Goal: Feedback & Contribution: Submit feedback/report problem

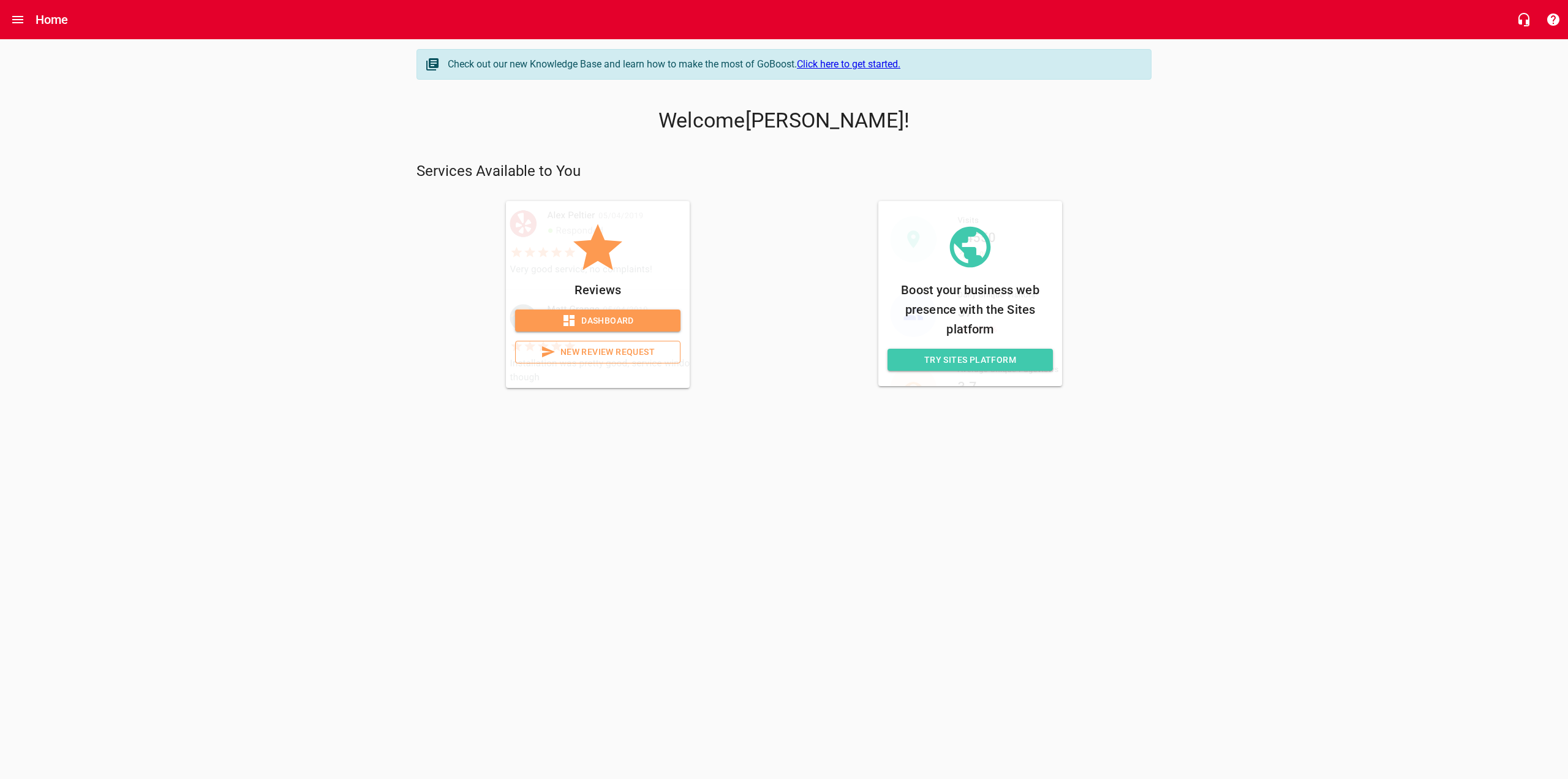
click at [594, 348] on span "New Review Request" at bounding box center [598, 352] width 145 height 15
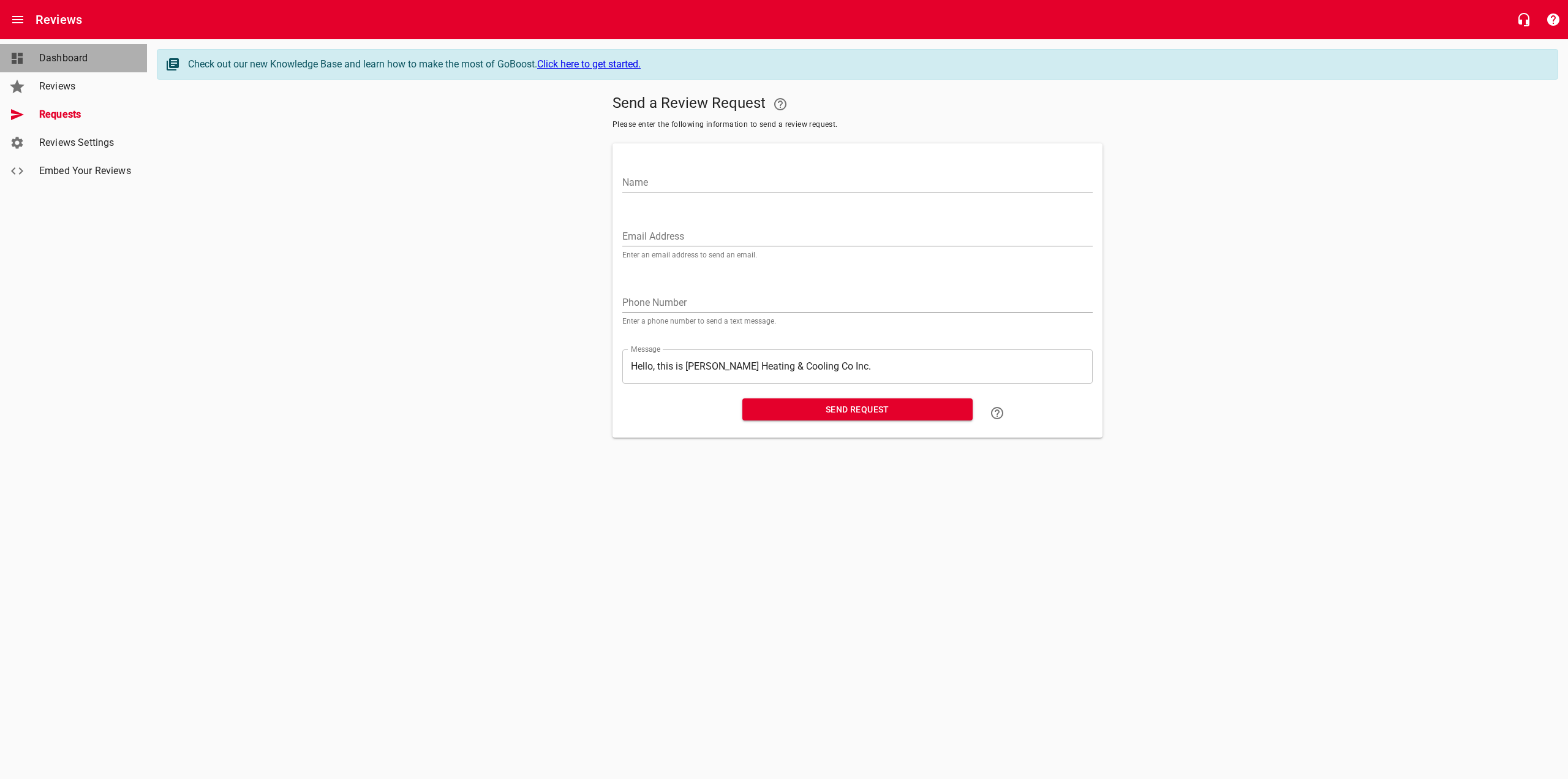
click at [58, 52] on span "Dashboard" at bounding box center [86, 57] width 93 height 14
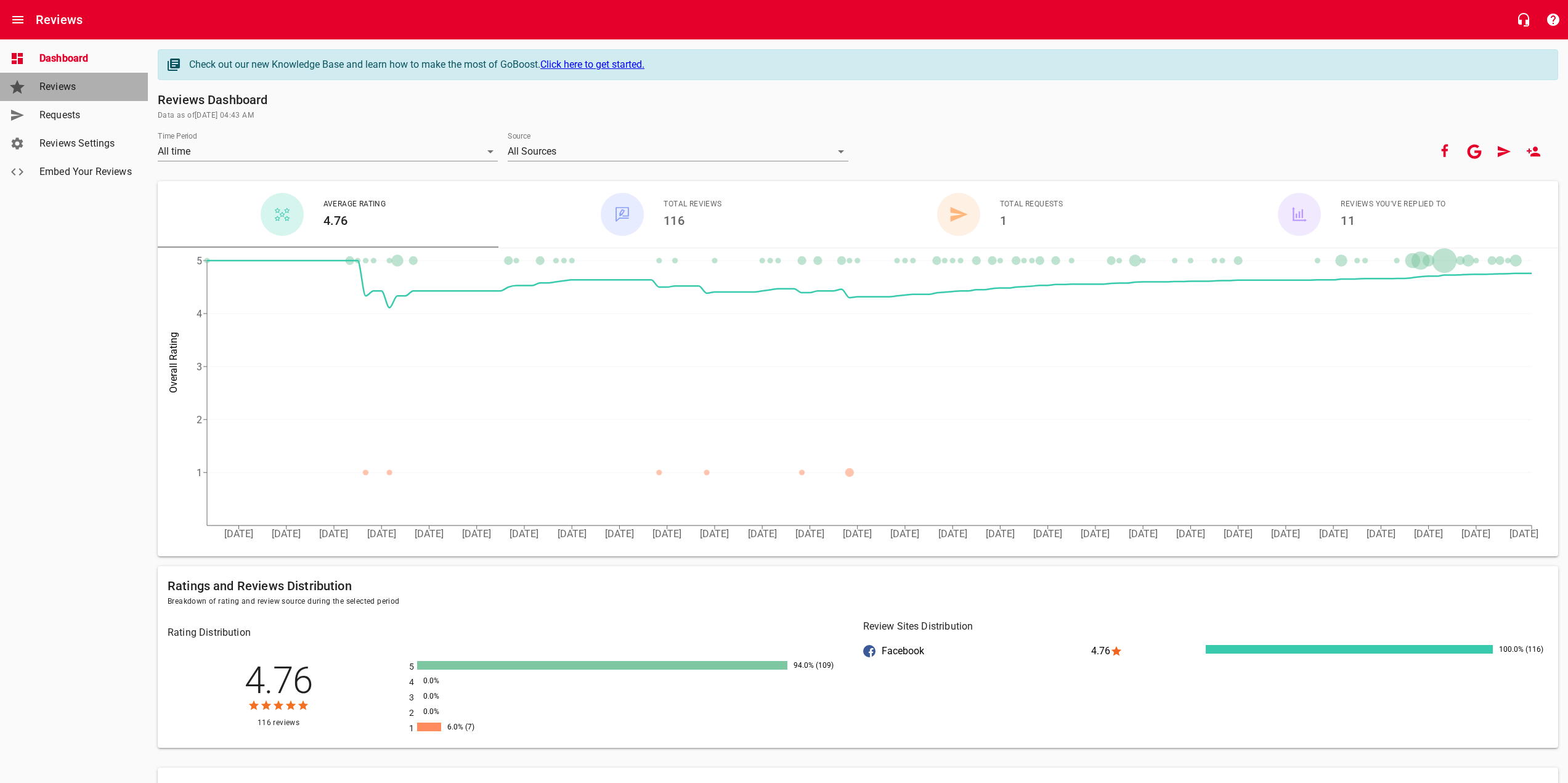
click at [77, 86] on span "Reviews" at bounding box center [86, 86] width 94 height 14
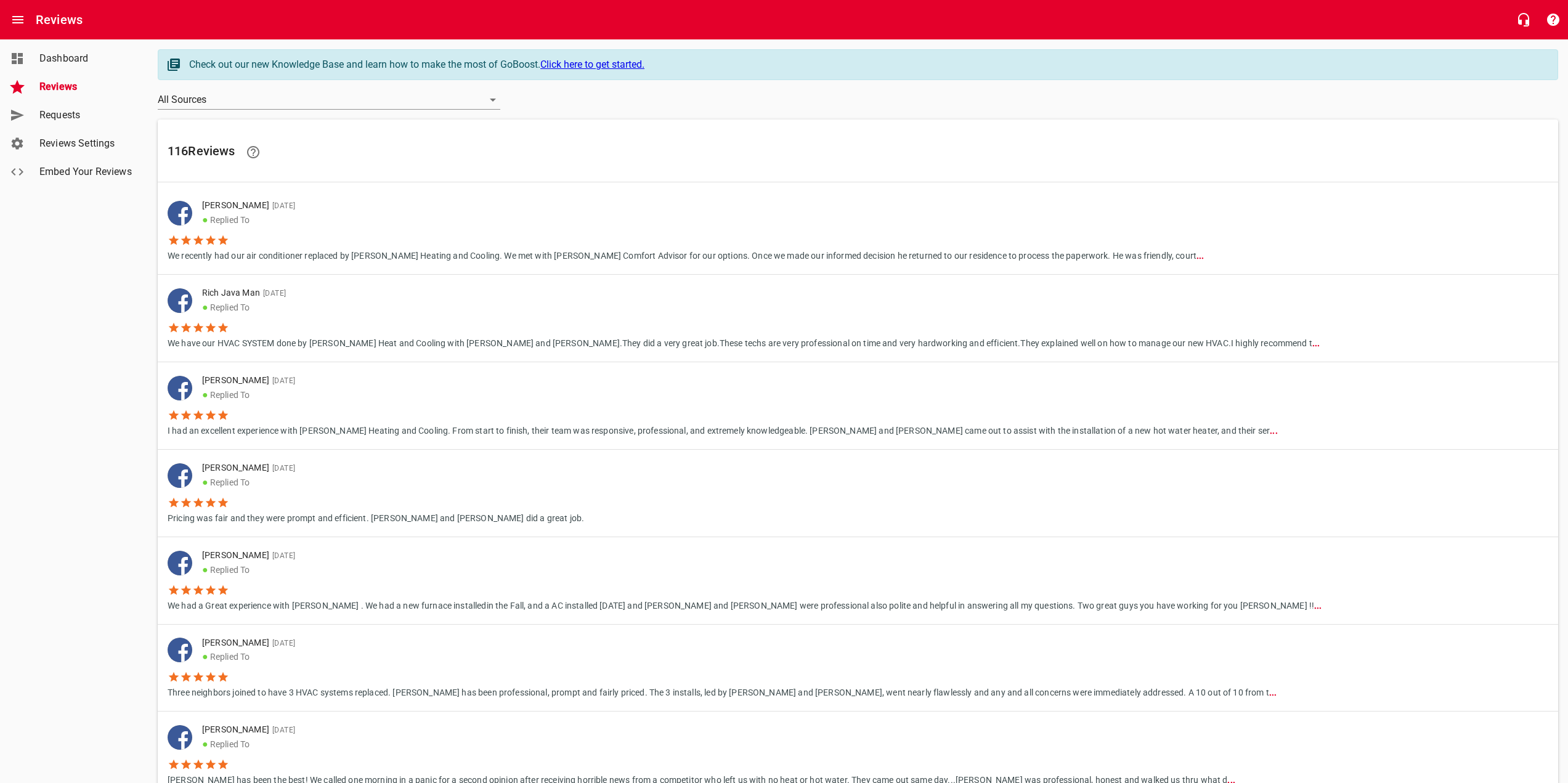
click at [82, 117] on span "Requests" at bounding box center [86, 115] width 94 height 14
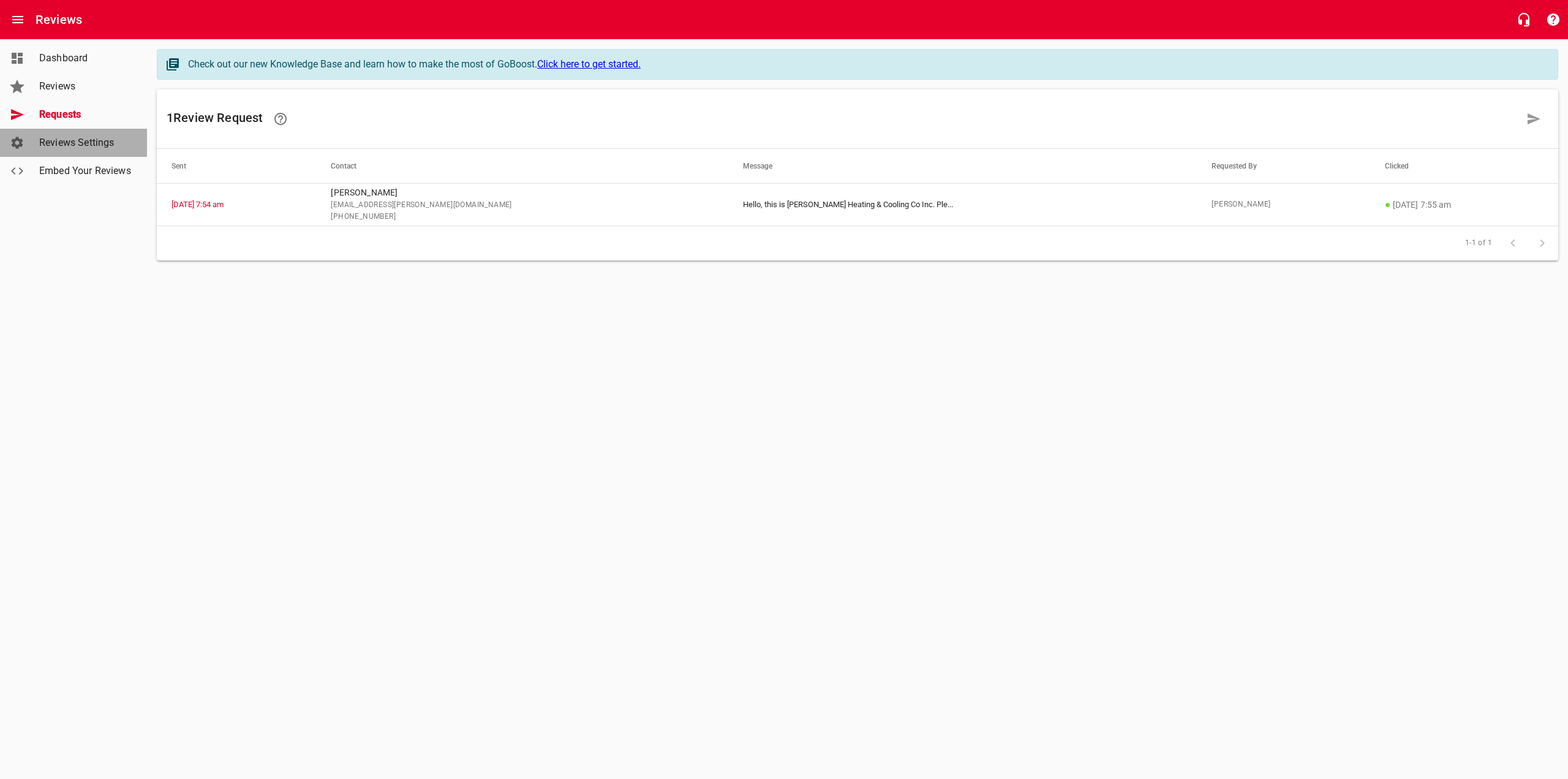
click at [87, 142] on span "Reviews Settings" at bounding box center [86, 142] width 93 height 14
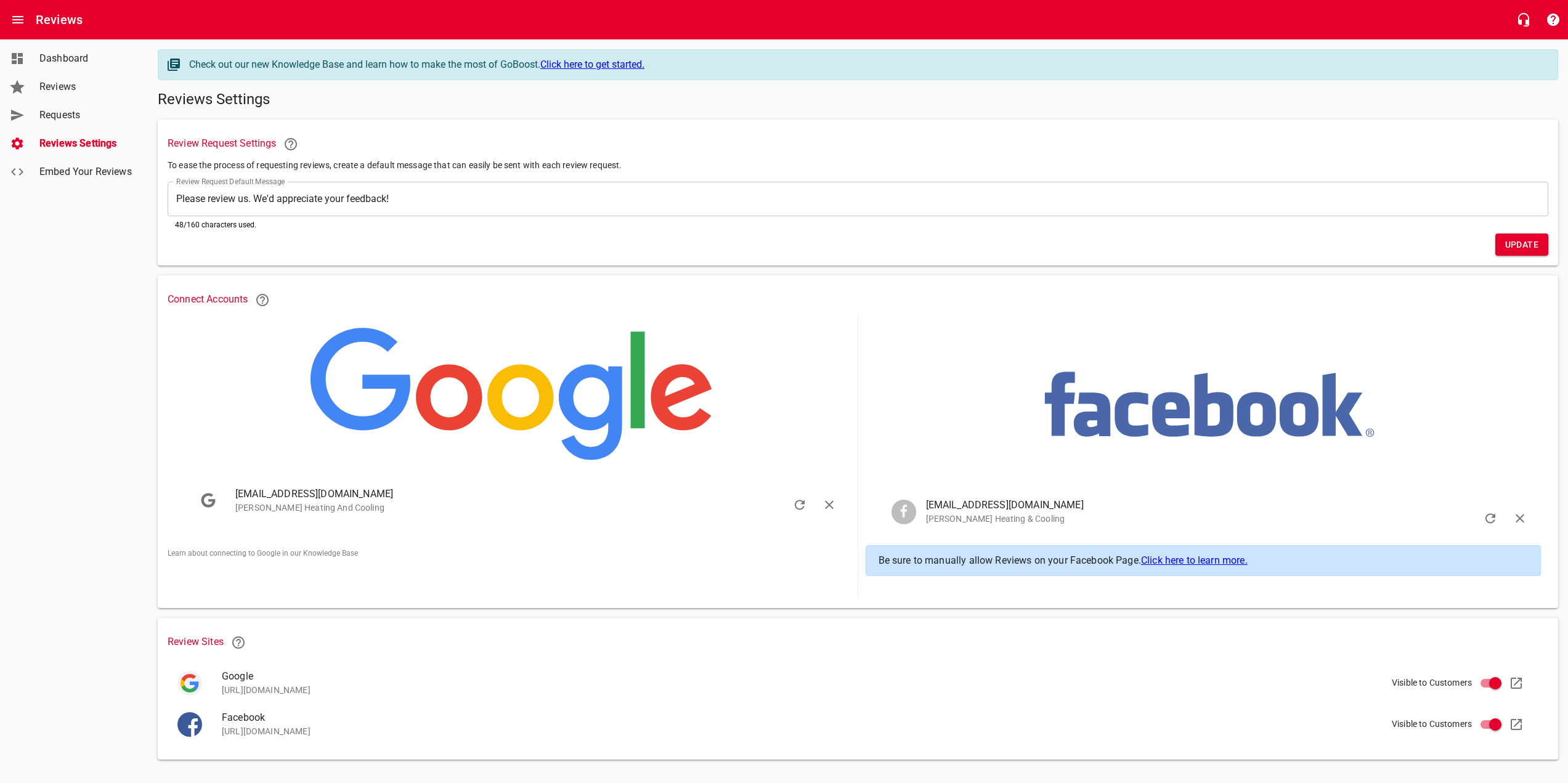
click at [207, 299] on h6 "Connect Accounts" at bounding box center [858, 299] width 1381 height 30
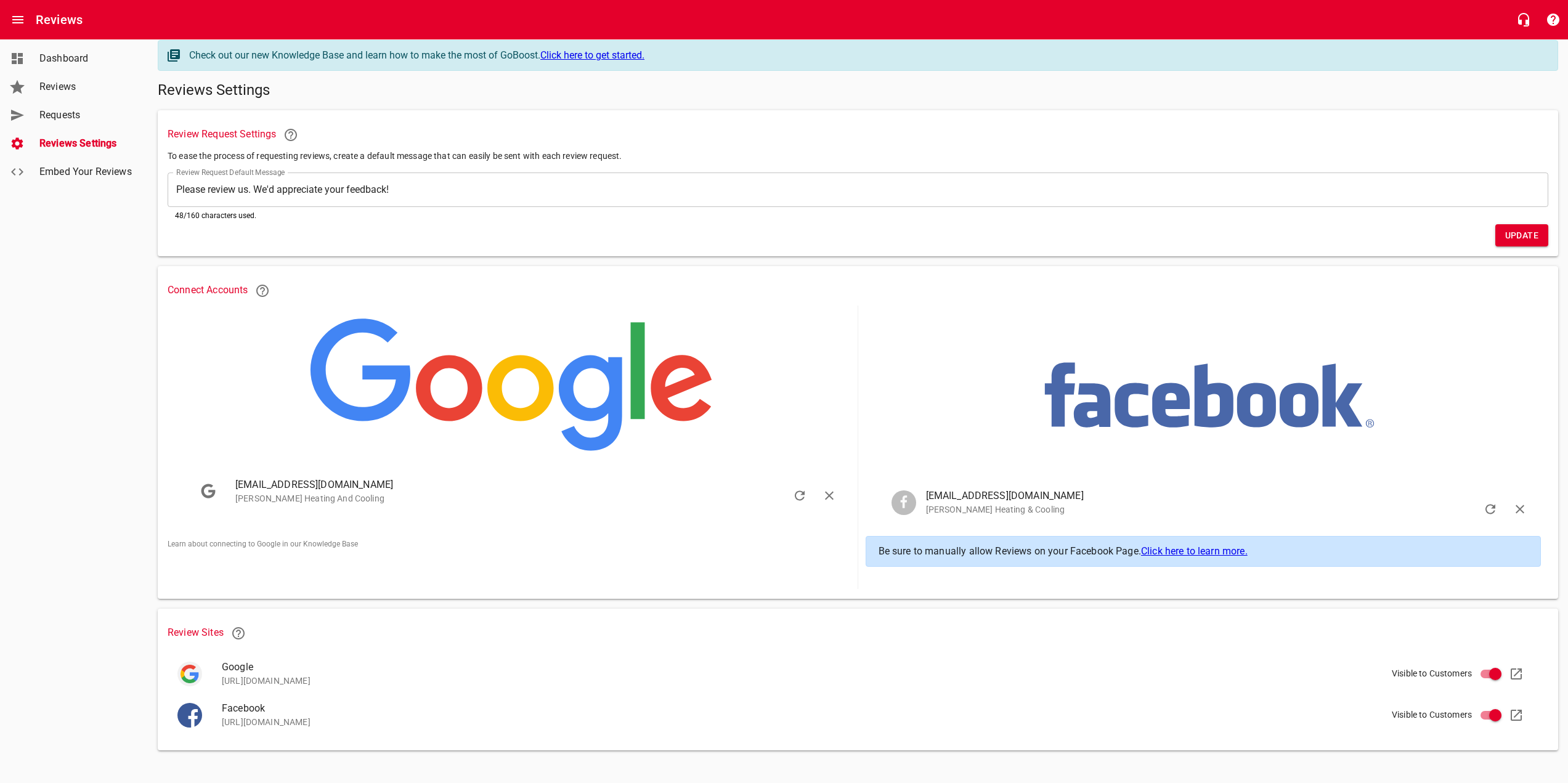
scroll to position [12, 0]
drag, startPoint x: 584, startPoint y: 679, endPoint x: 212, endPoint y: 685, distance: 372.0
click at [212, 685] on div "Google [URL][DOMAIN_NAME]" at bounding box center [858, 672] width 1381 height 41
copy p "[URL][DOMAIN_NAME]"
click at [76, 93] on span "Reviews" at bounding box center [86, 86] width 94 height 14
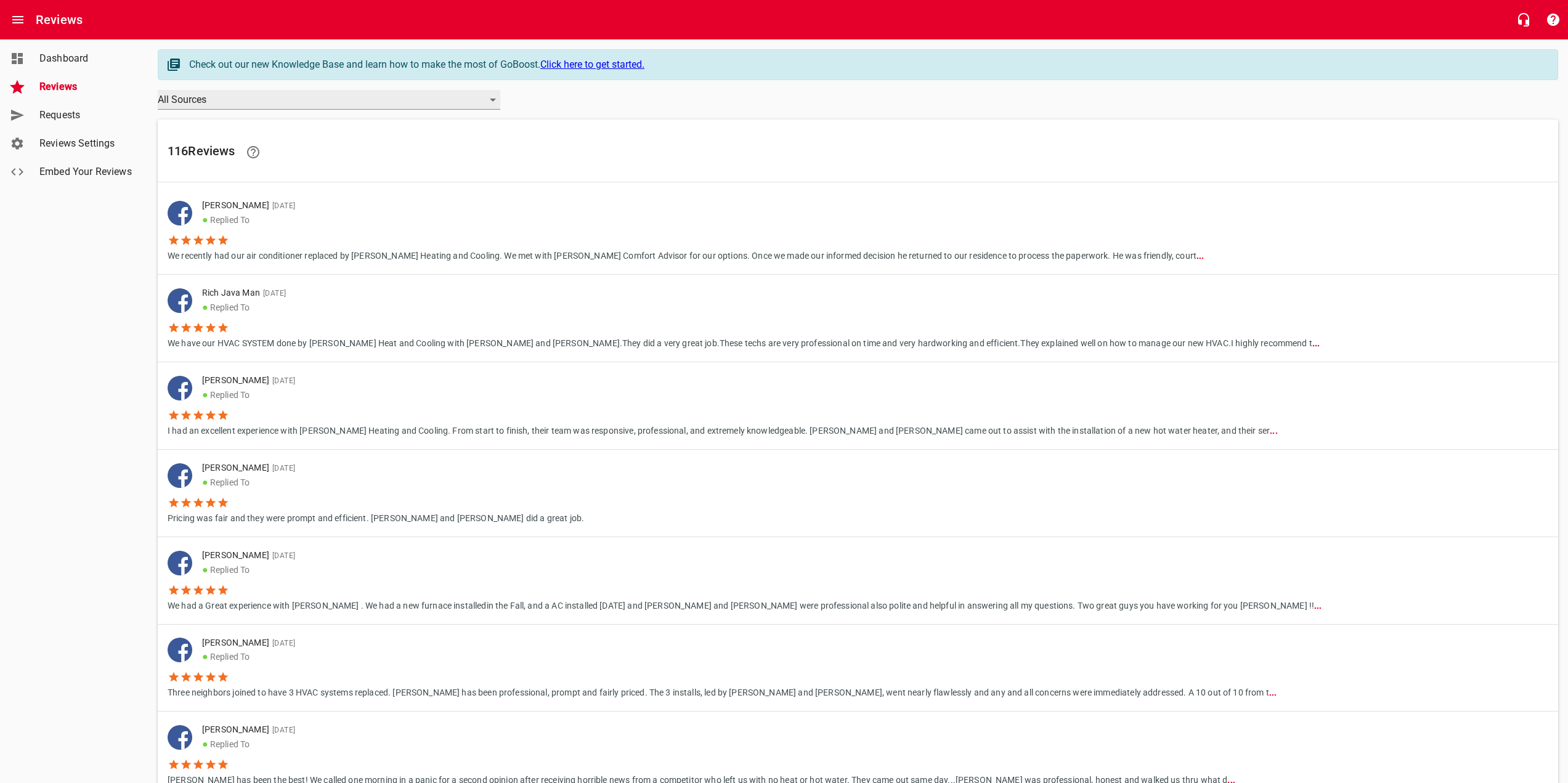
click at [453, 101] on div "All Sources" at bounding box center [329, 99] width 342 height 20
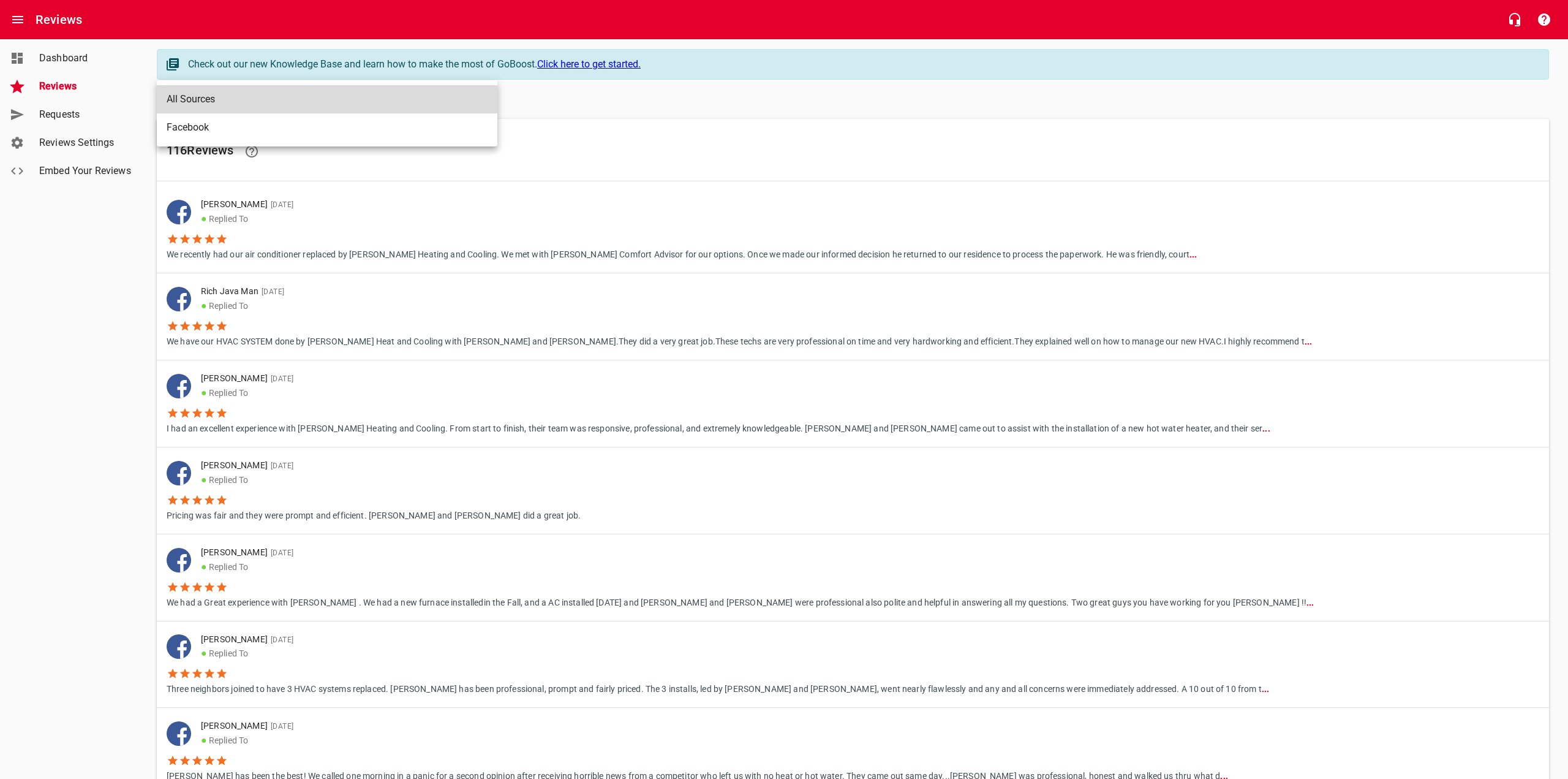
drag, startPoint x: 58, startPoint y: 286, endPoint x: 58, endPoint y: 278, distance: 8.0
click at [57, 279] on div at bounding box center [784, 389] width 1568 height 779
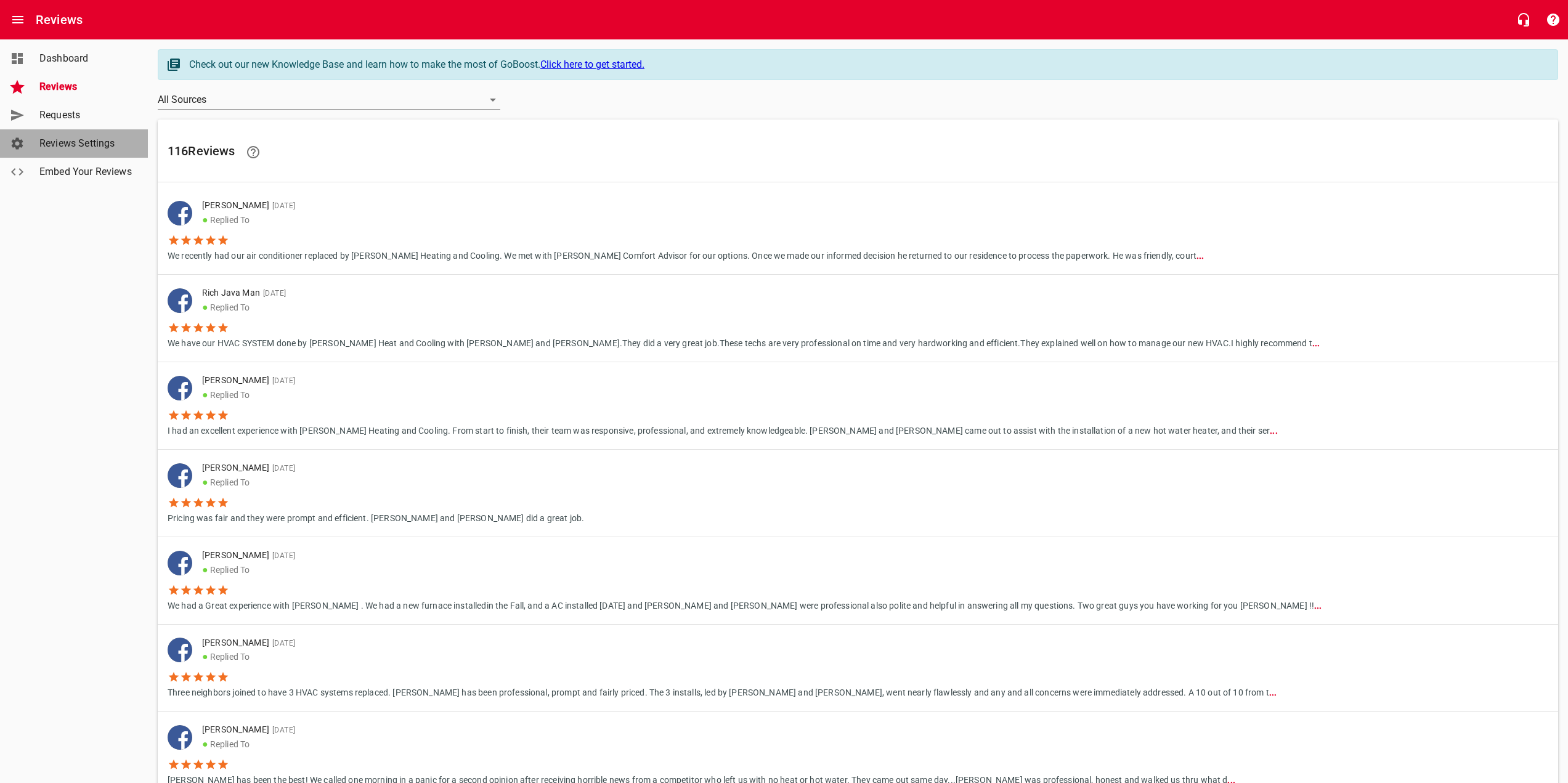
click at [69, 150] on span "Reviews Settings" at bounding box center [86, 142] width 94 height 14
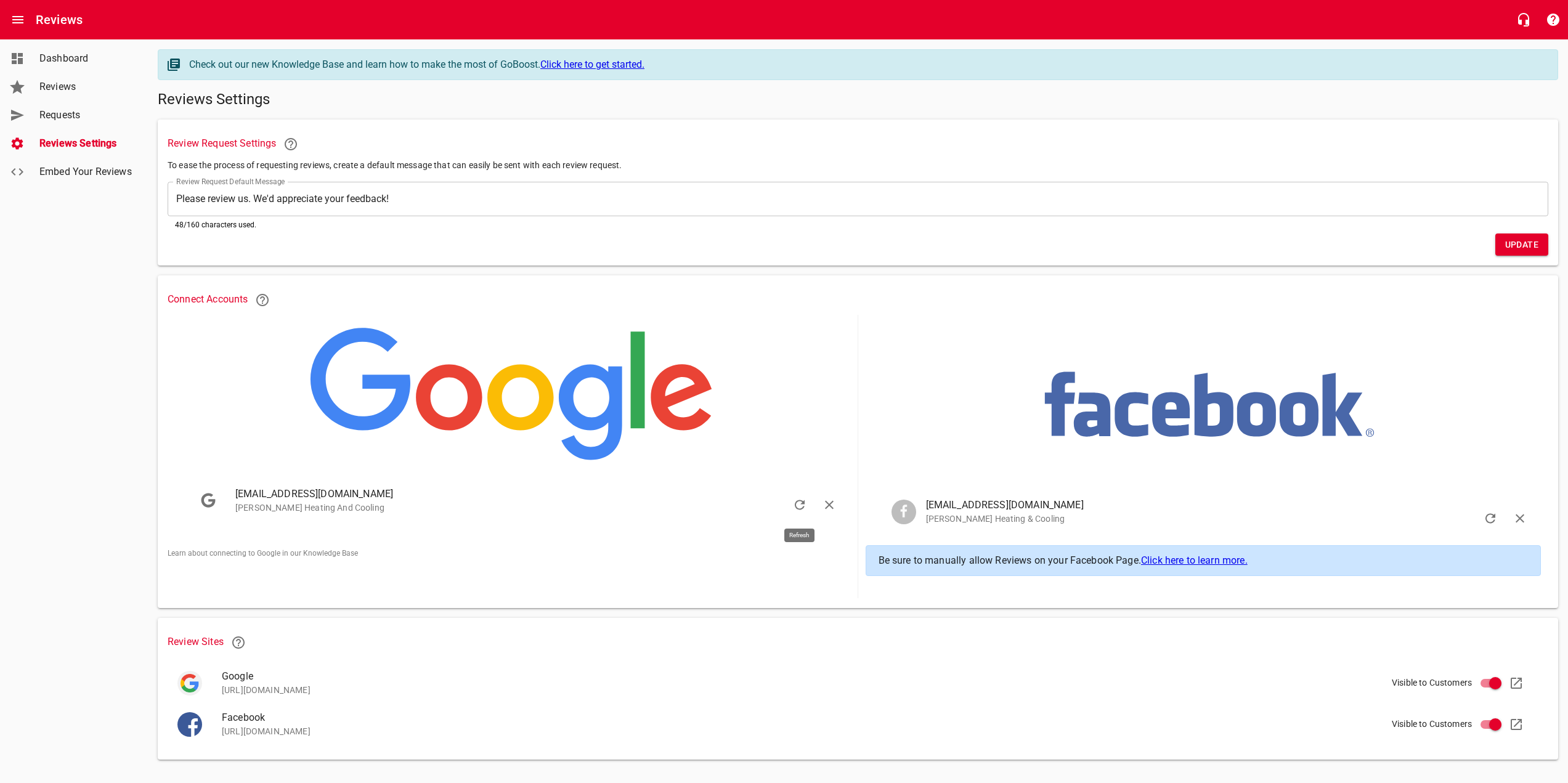
click at [798, 505] on icon "button" at bounding box center [798, 505] width 14 height 14
click at [892, 764] on icon "Close" at bounding box center [887, 764] width 14 height 14
click at [70, 91] on span "Reviews" at bounding box center [86, 86] width 94 height 14
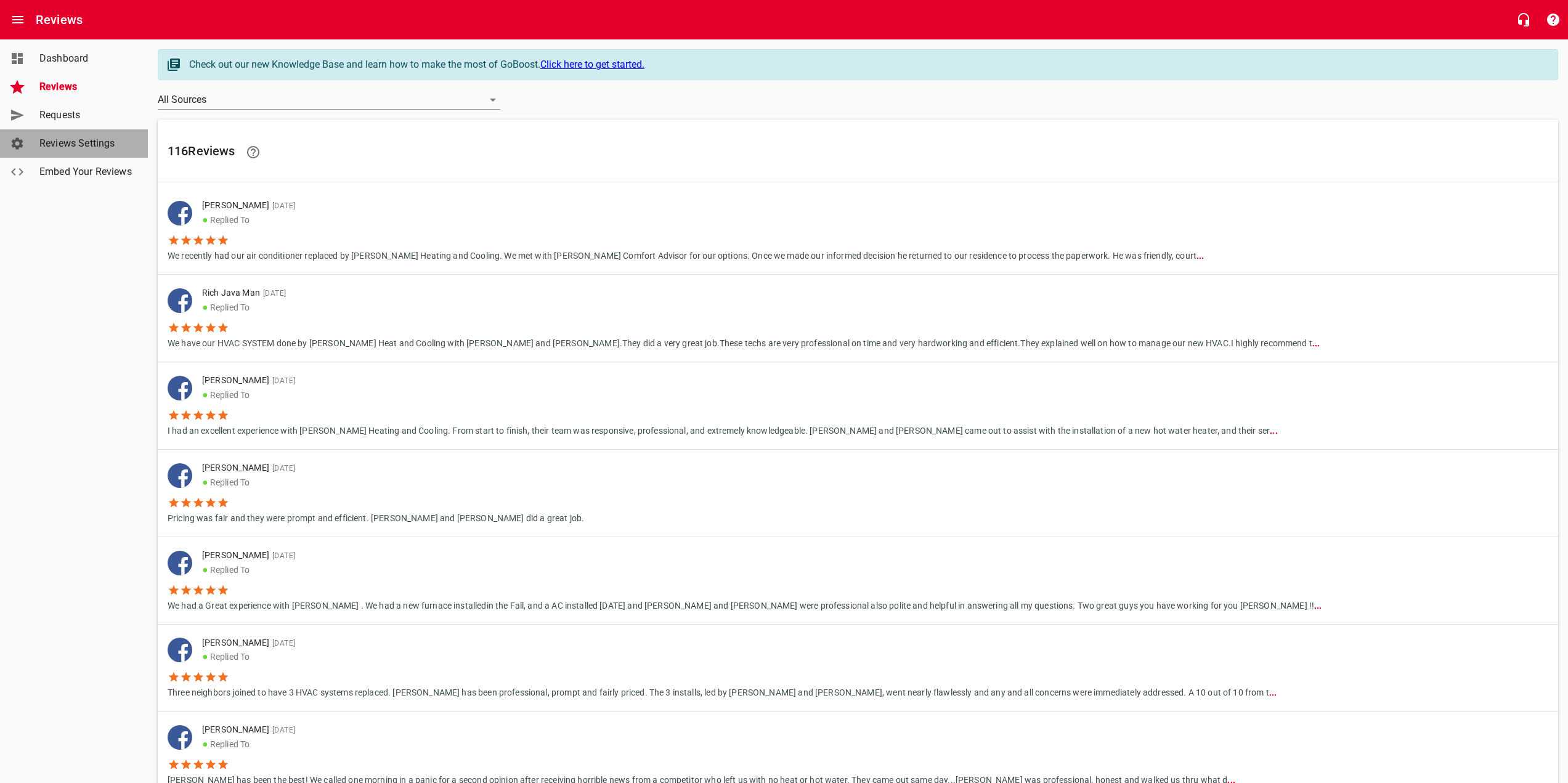
click at [66, 140] on span "Reviews Settings" at bounding box center [86, 142] width 94 height 14
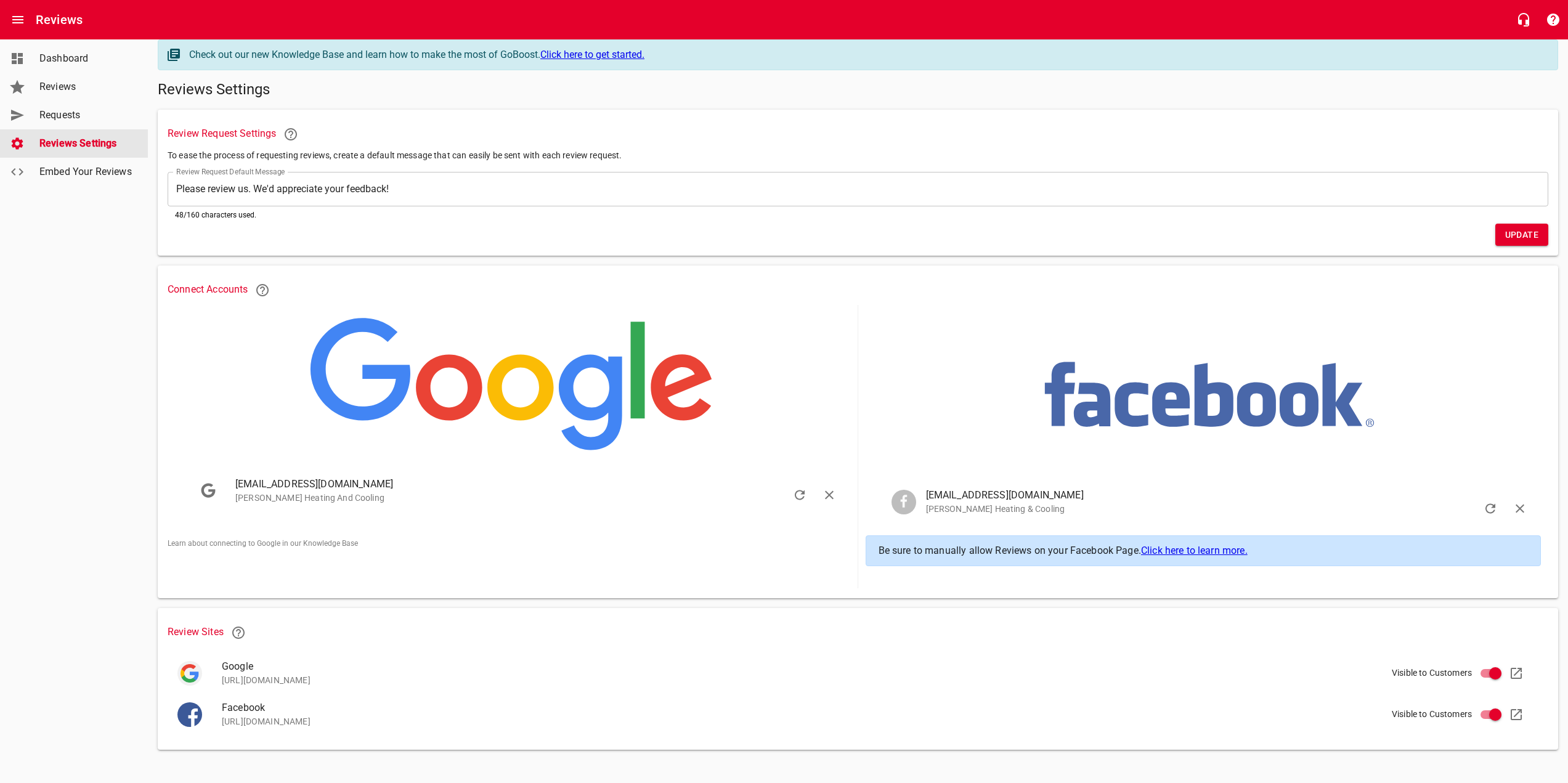
scroll to position [12, 0]
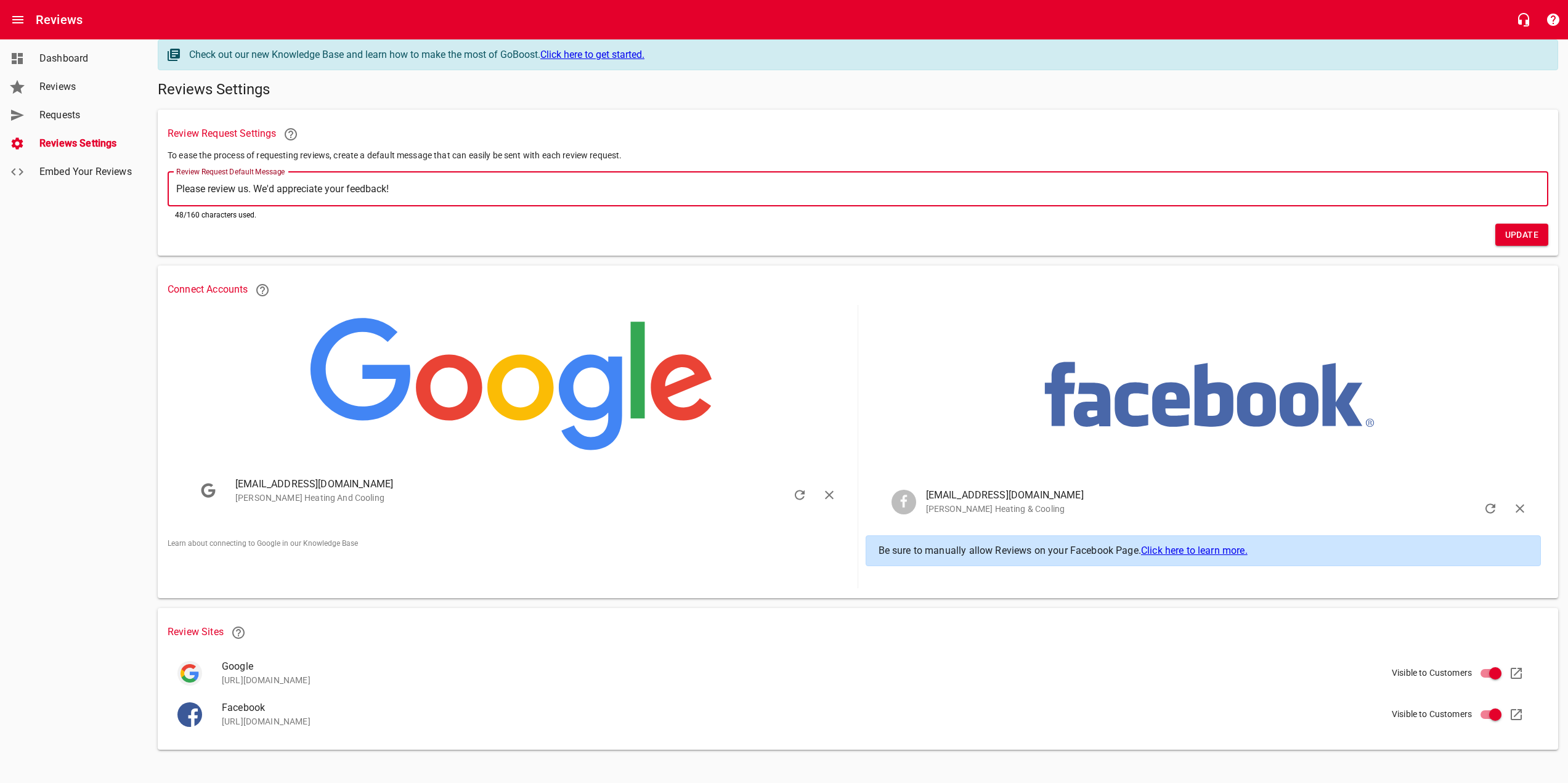
click at [622, 185] on textarea "Please review us. We'd appreciate your feedback!" at bounding box center [858, 188] width 1363 height 11
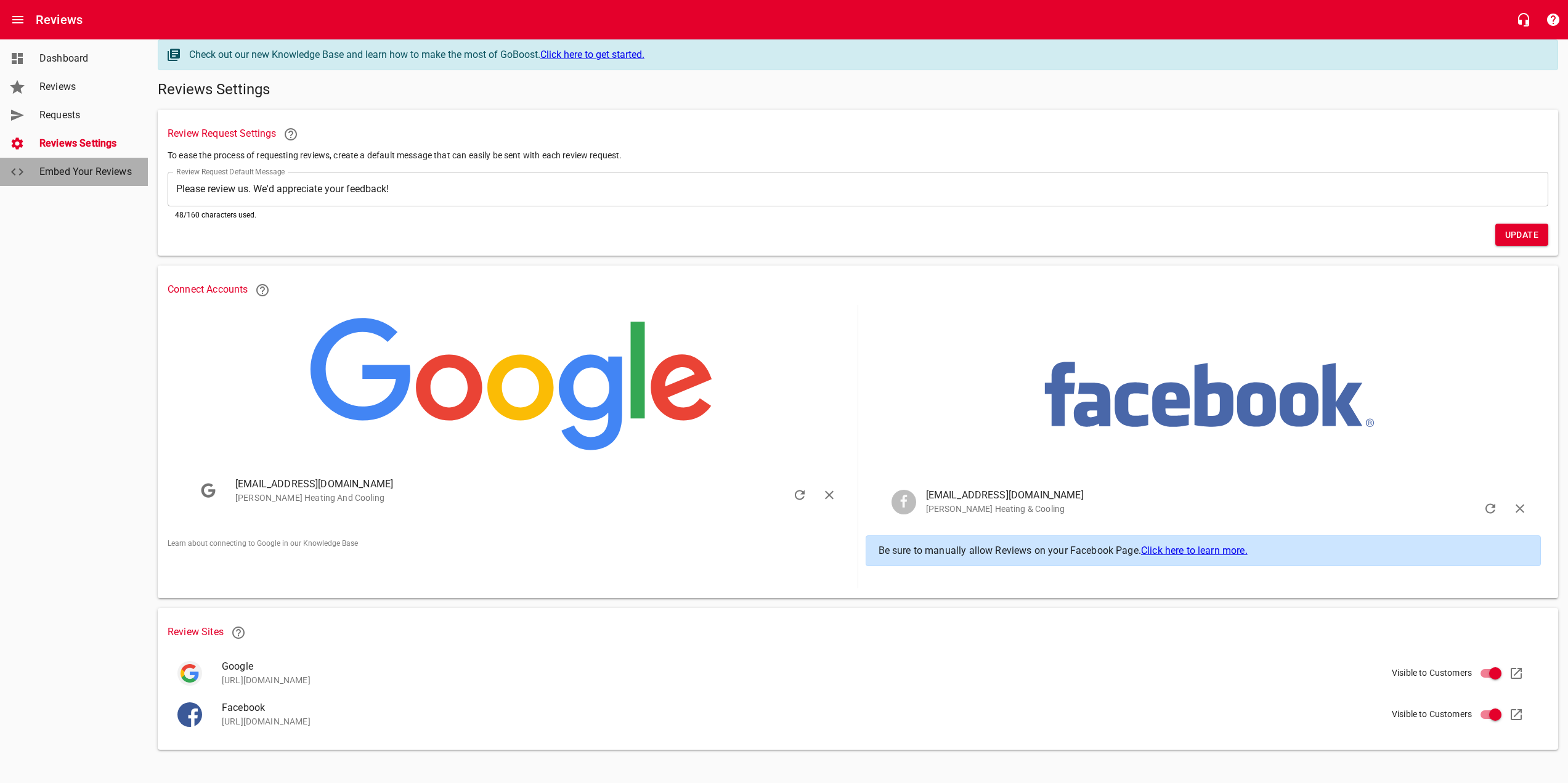
click at [83, 172] on span "Embed Your Reviews" at bounding box center [86, 171] width 94 height 14
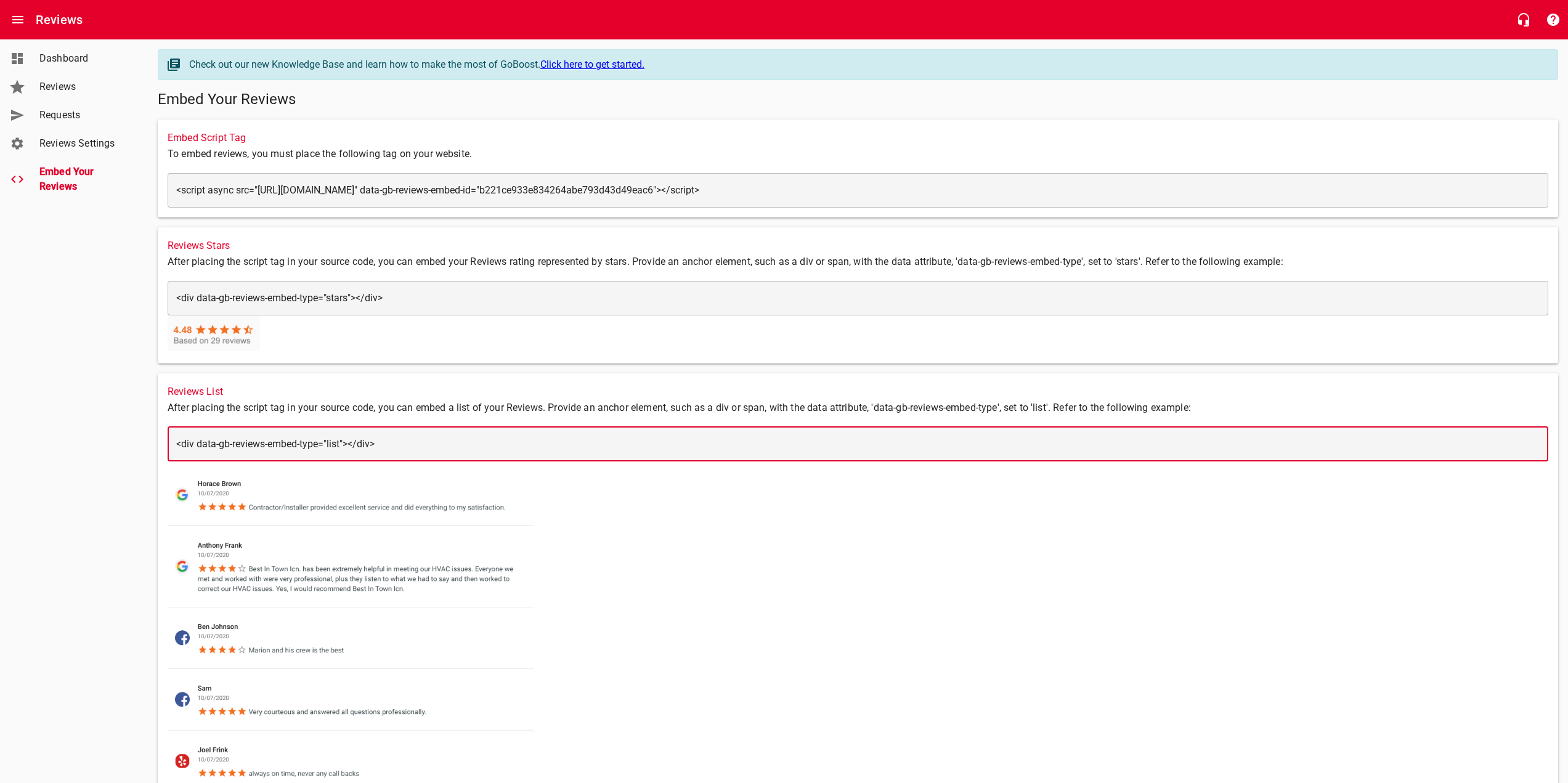
drag, startPoint x: 401, startPoint y: 449, endPoint x: 141, endPoint y: 436, distance: 260.3
click at [141, 436] on div "Dashboard Reviews Requests Reviews Settings Embed Your Reviews Check out our ne…" at bounding box center [784, 455] width 1568 height 832
click at [32, 490] on div "Dashboard Reviews Requests Reviews Settings Embed Your Reviews" at bounding box center [74, 391] width 148 height 783
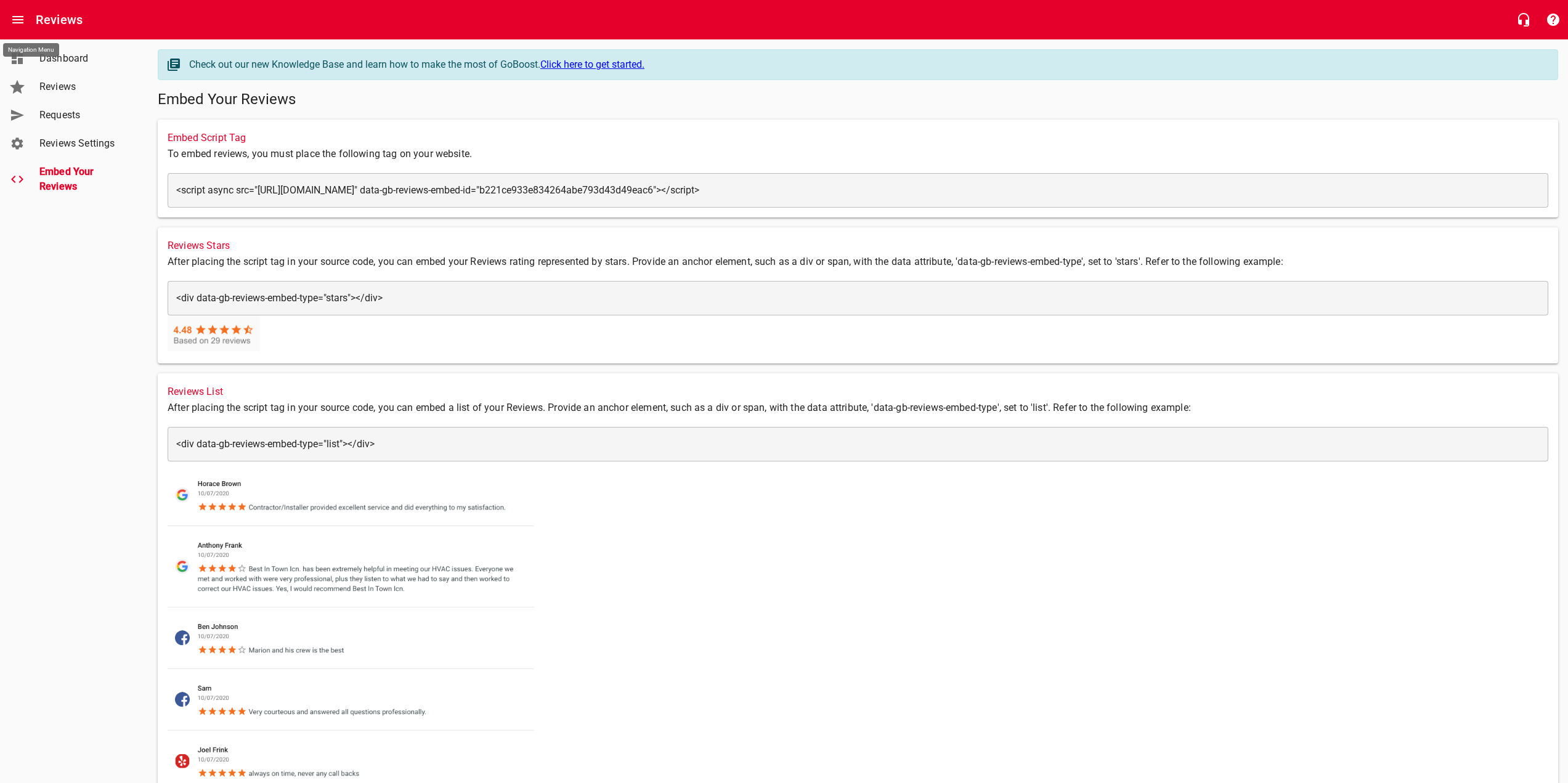
click at [20, 18] on icon "Open drawer" at bounding box center [17, 19] width 14 height 14
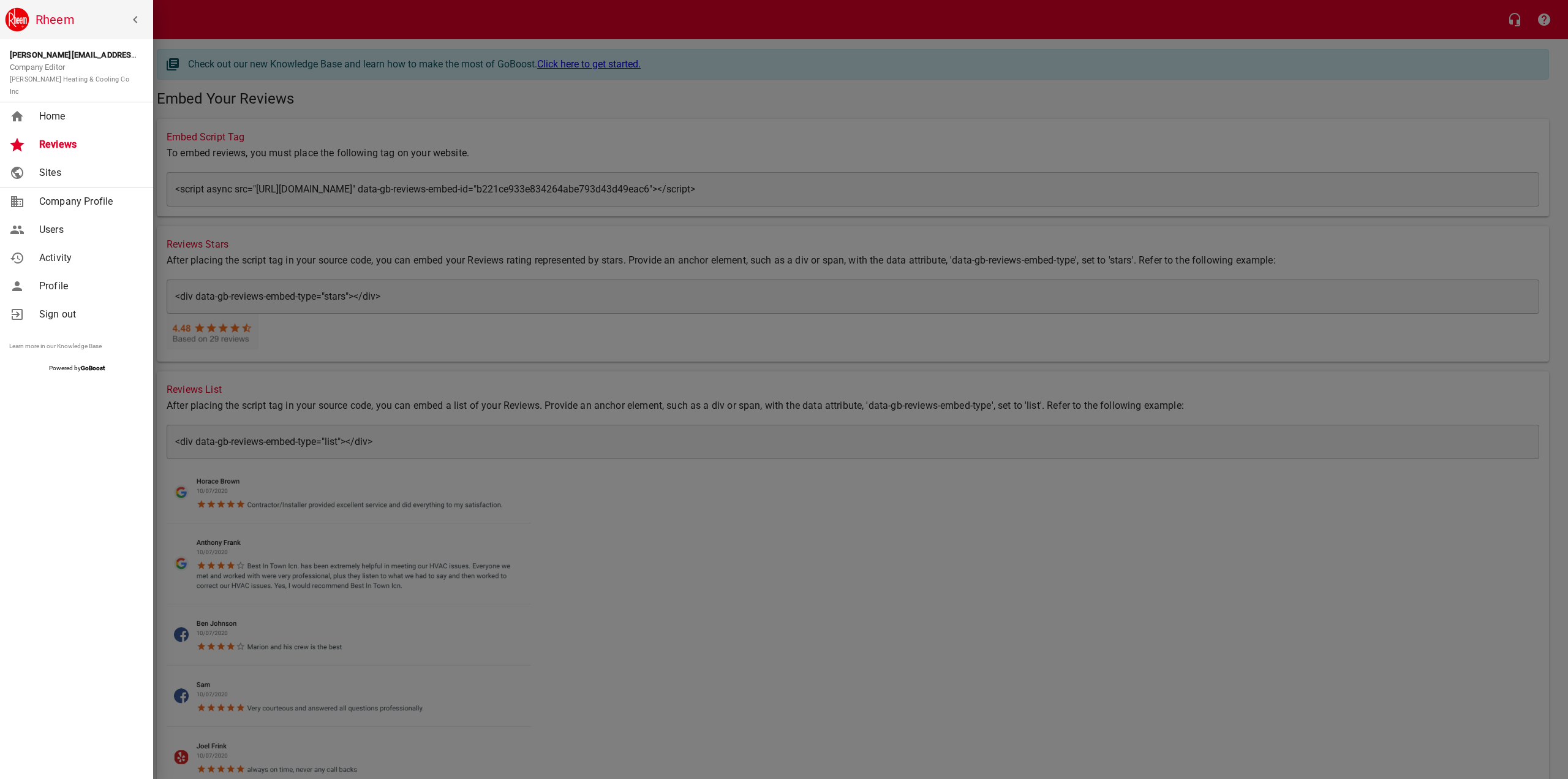
click at [65, 250] on span "Activity" at bounding box center [88, 257] width 99 height 14
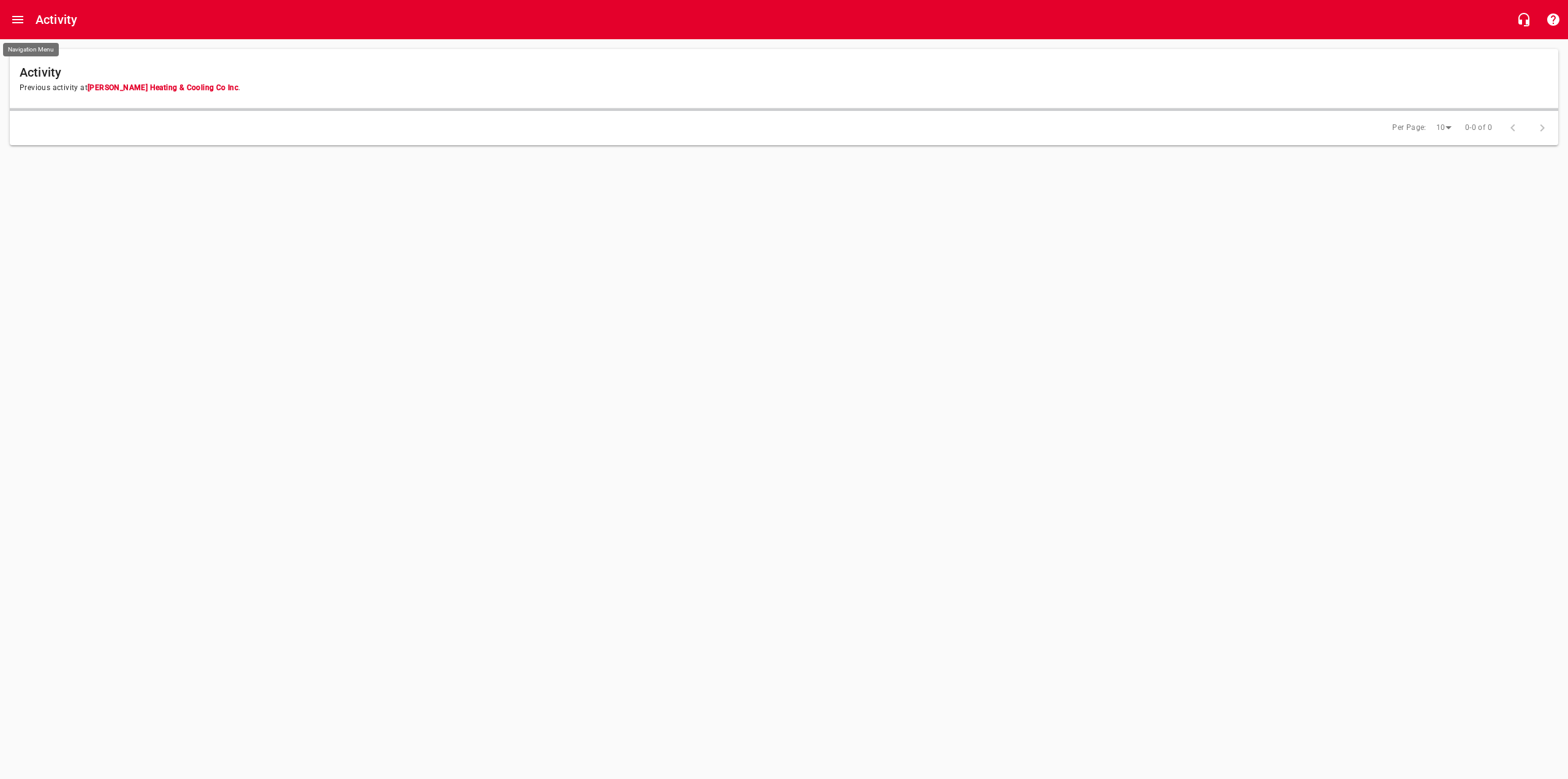
click at [18, 23] on icon "Open drawer" at bounding box center [18, 20] width 11 height 8
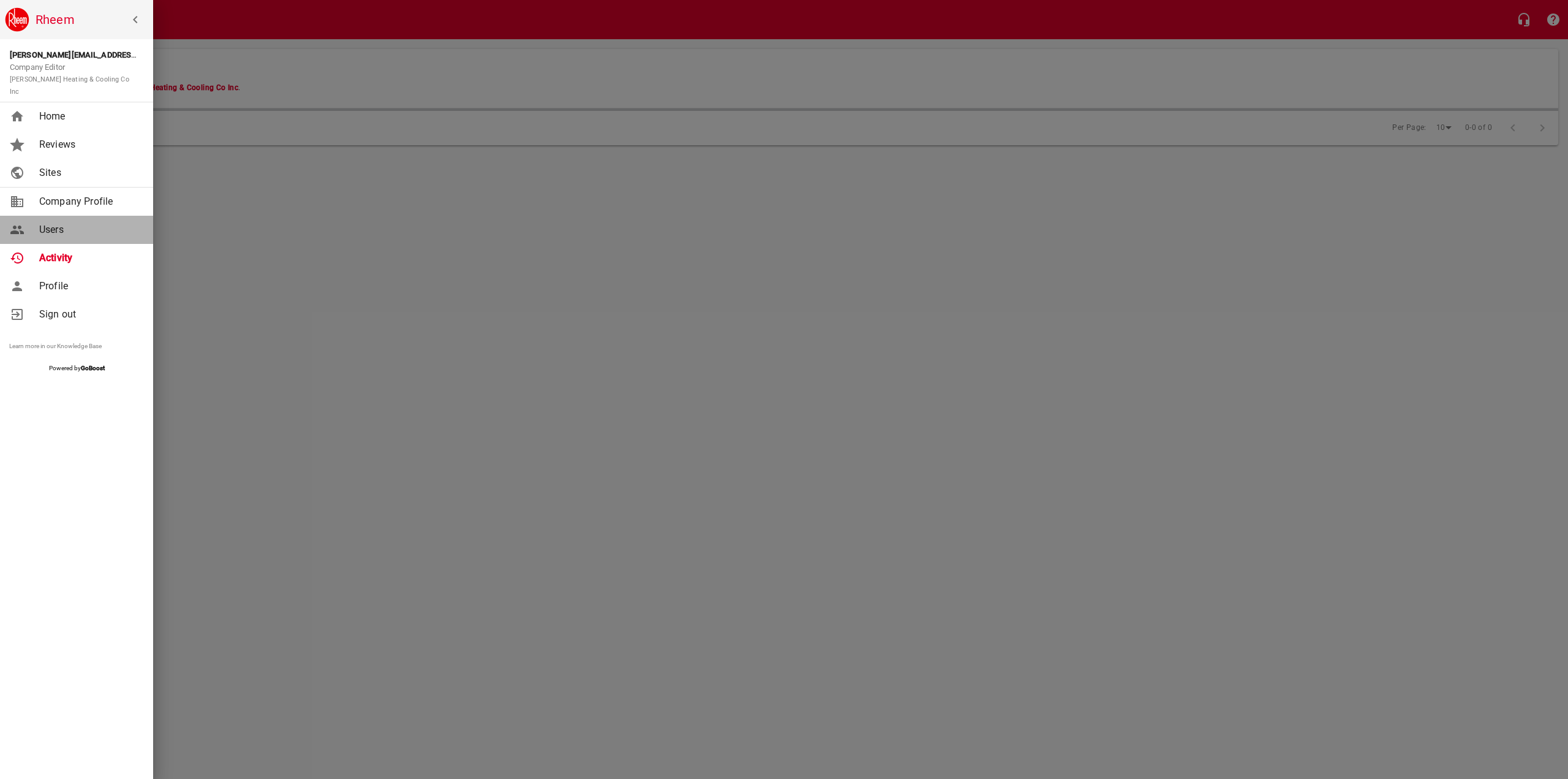
click at [71, 223] on span "Users" at bounding box center [88, 229] width 99 height 14
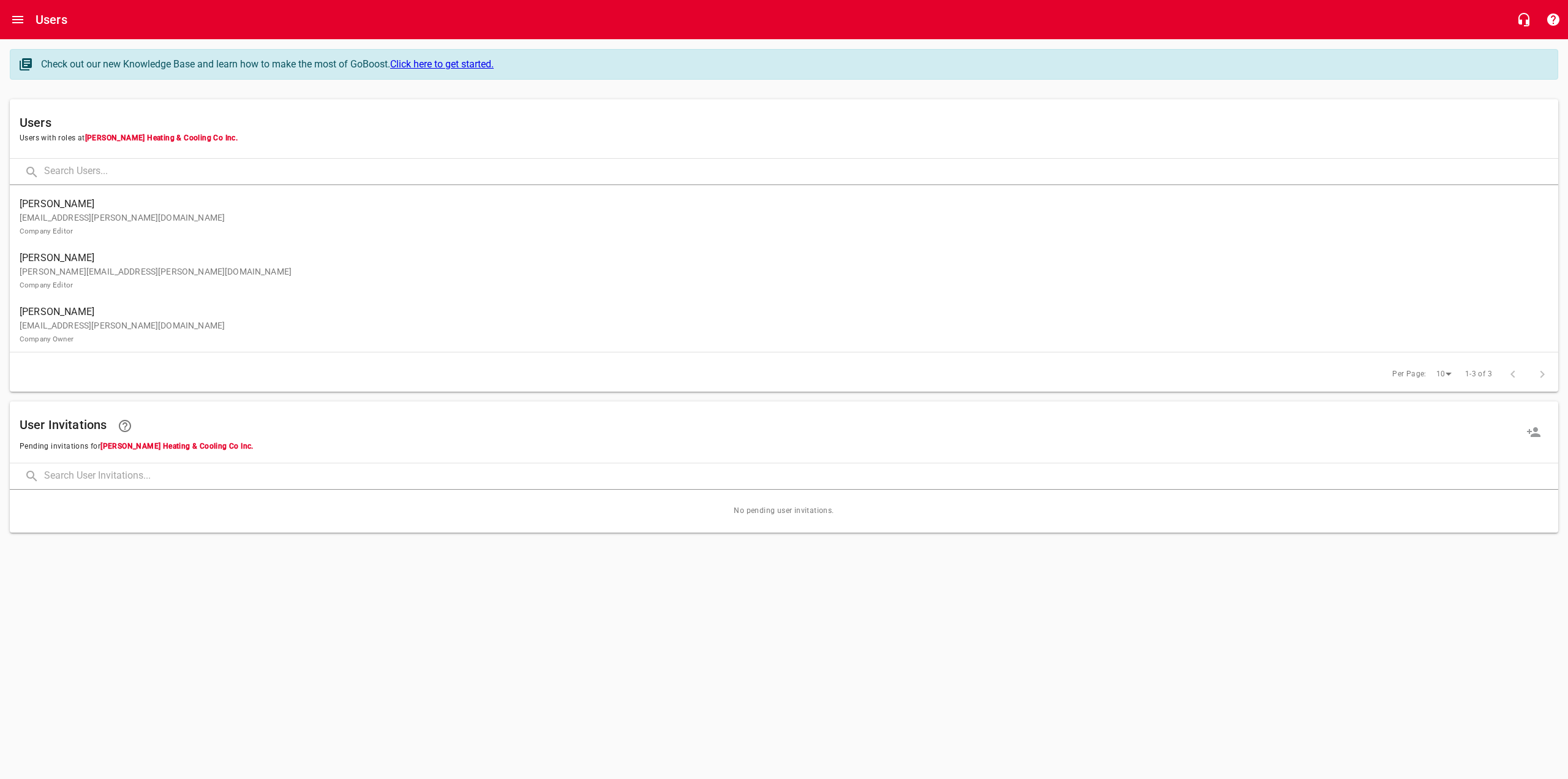
click at [140, 339] on p "[EMAIL_ADDRESS][PERSON_NAME][DOMAIN_NAME] Company Owner" at bounding box center [780, 332] width 1520 height 26
click at [13, 22] on icon "Open drawer" at bounding box center [17, 19] width 14 height 14
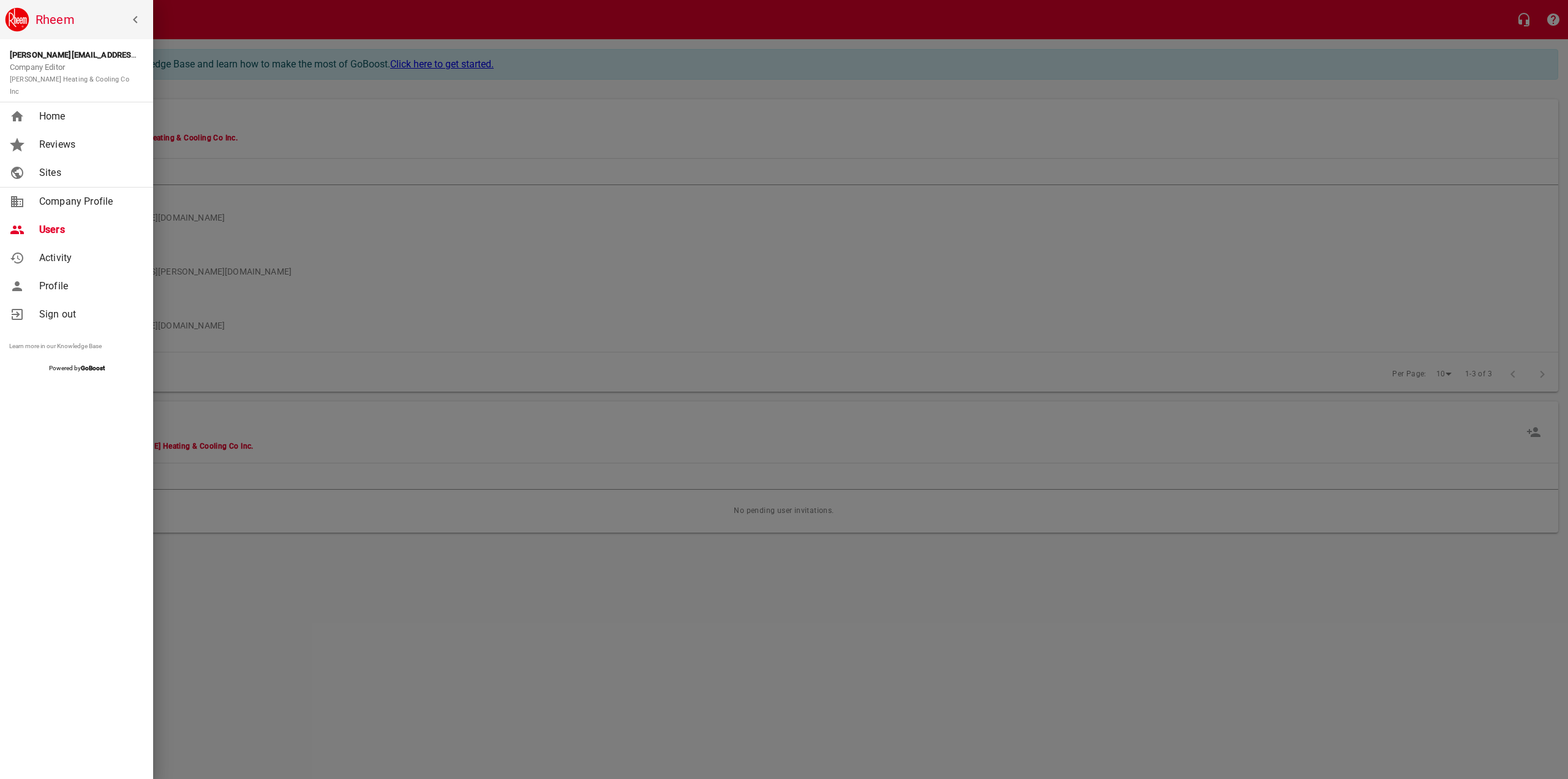
click at [58, 250] on span "Activity" at bounding box center [88, 257] width 99 height 14
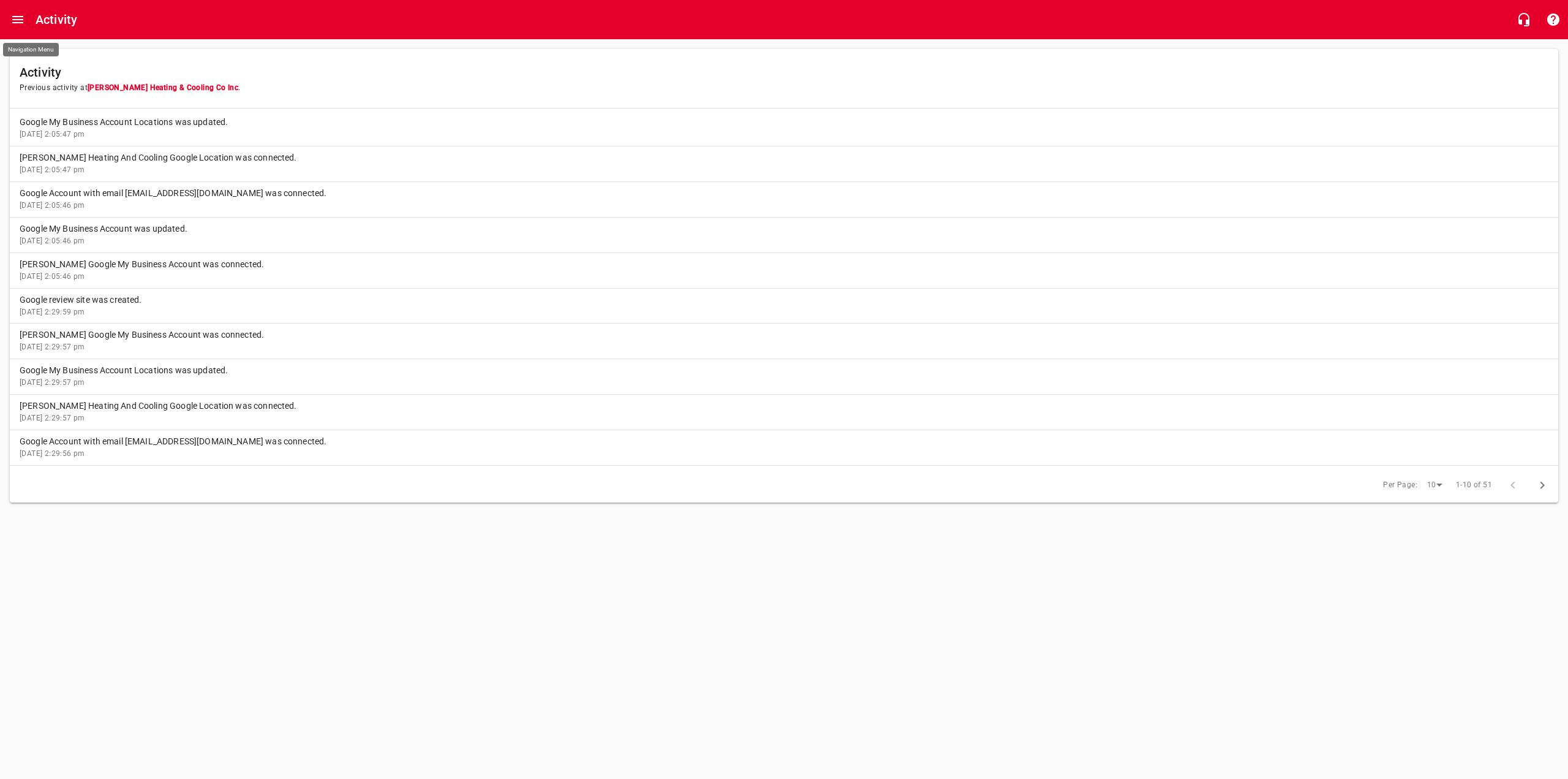
click at [14, 18] on icon "Open drawer" at bounding box center [17, 19] width 14 height 14
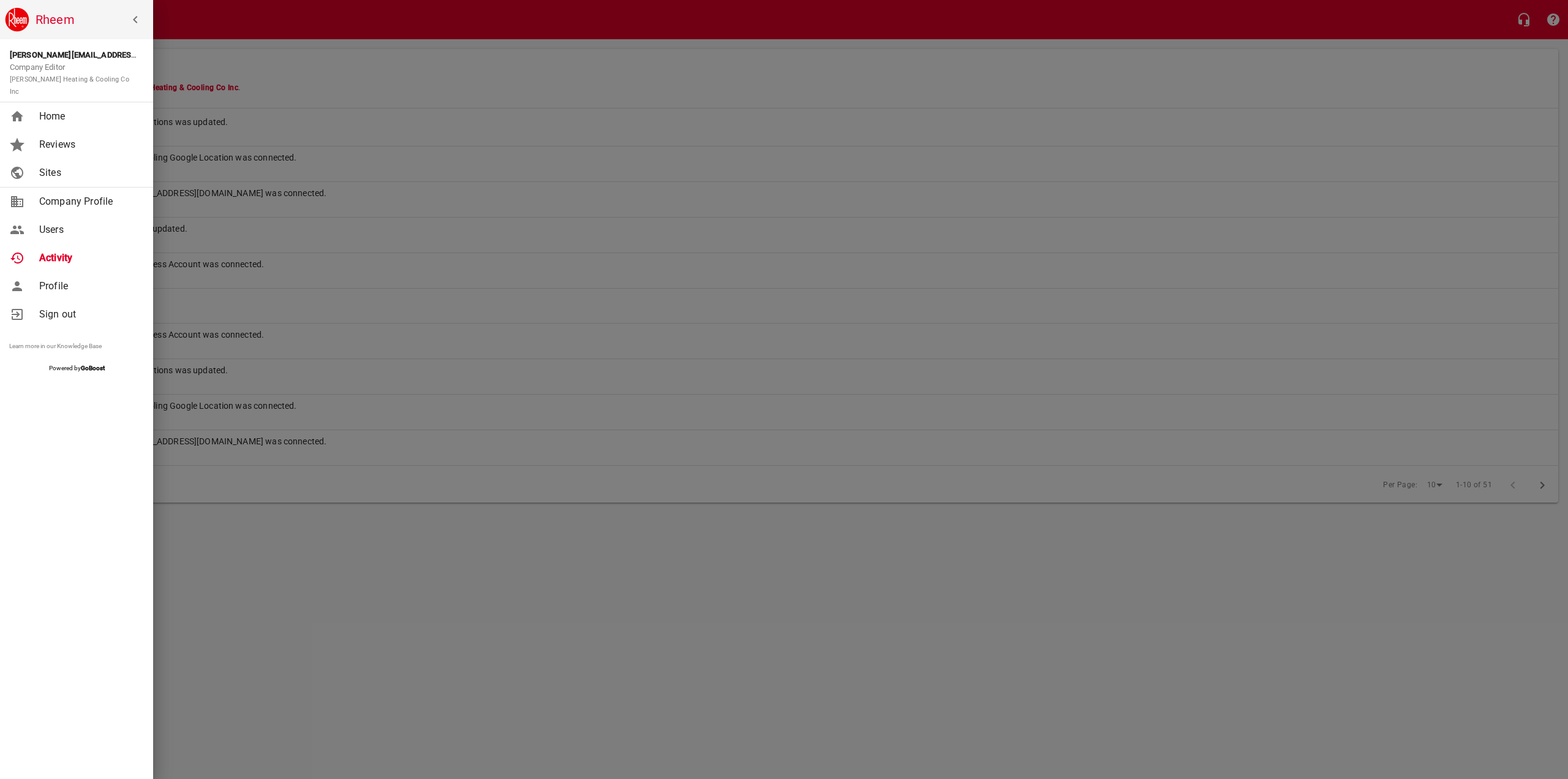
click at [59, 166] on span "Sites" at bounding box center [88, 172] width 99 height 14
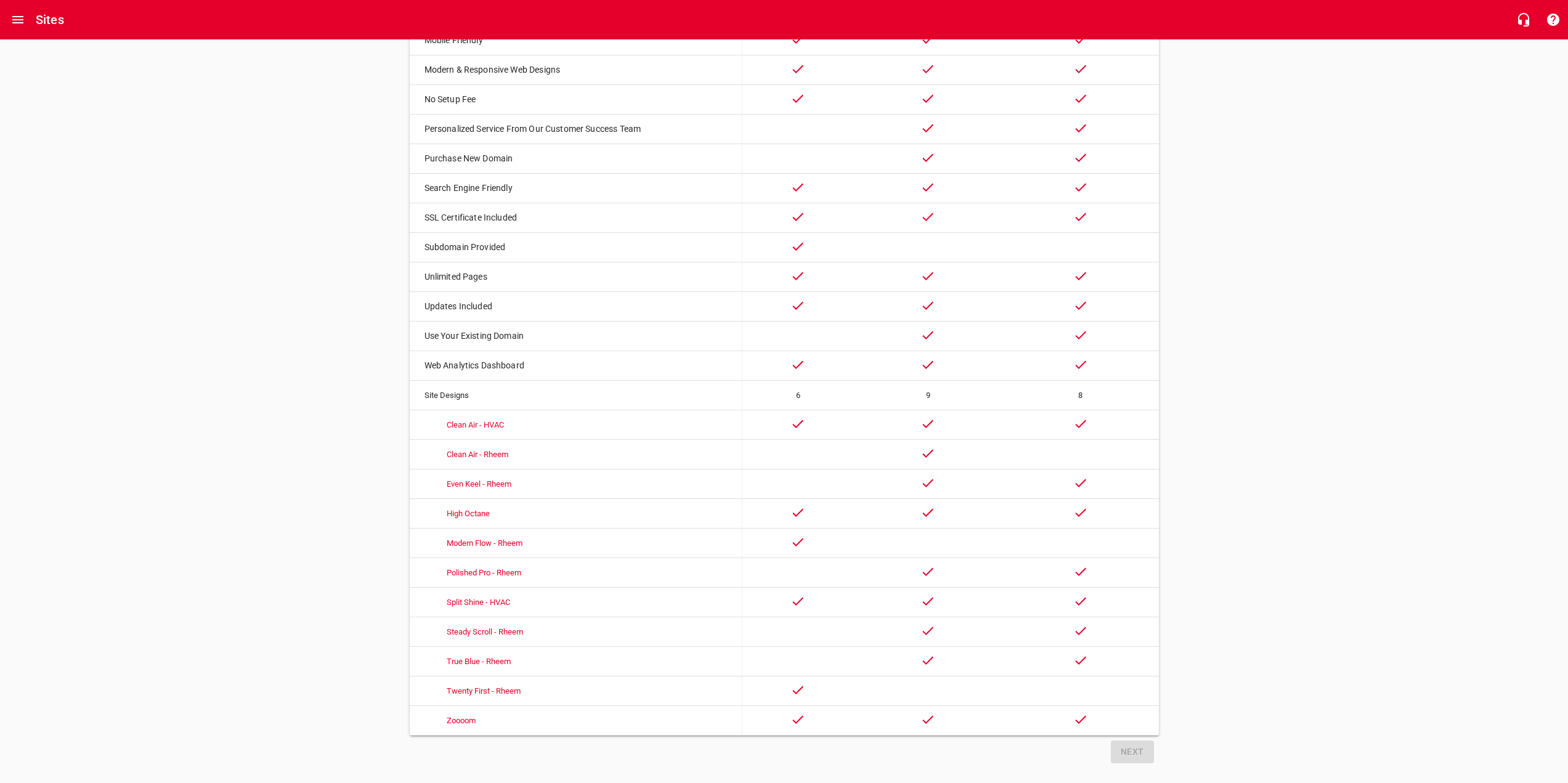
scroll to position [326, 0]
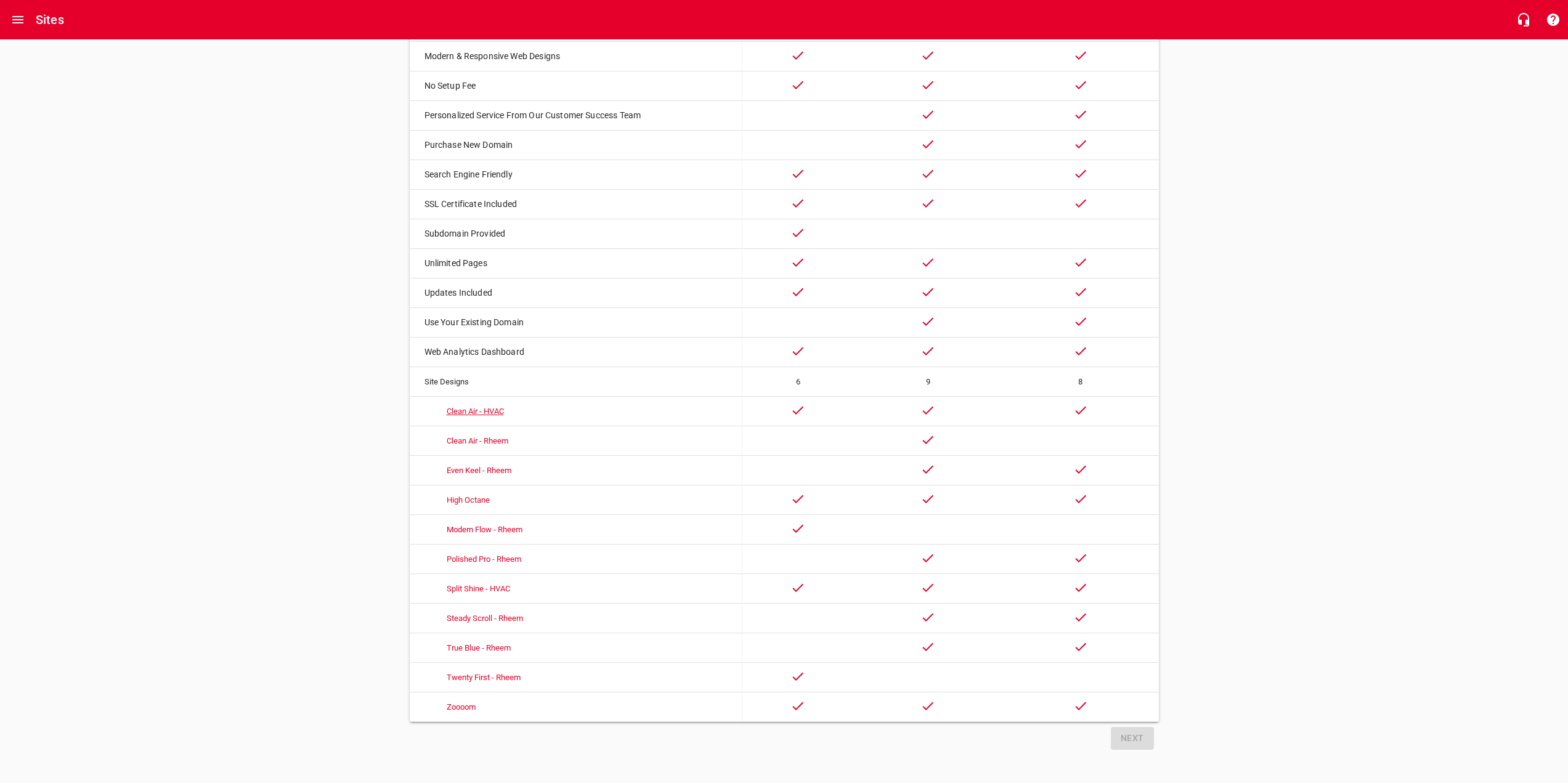
click at [474, 406] on link "Clean Air - HVAC" at bounding box center [475, 411] width 57 height 10
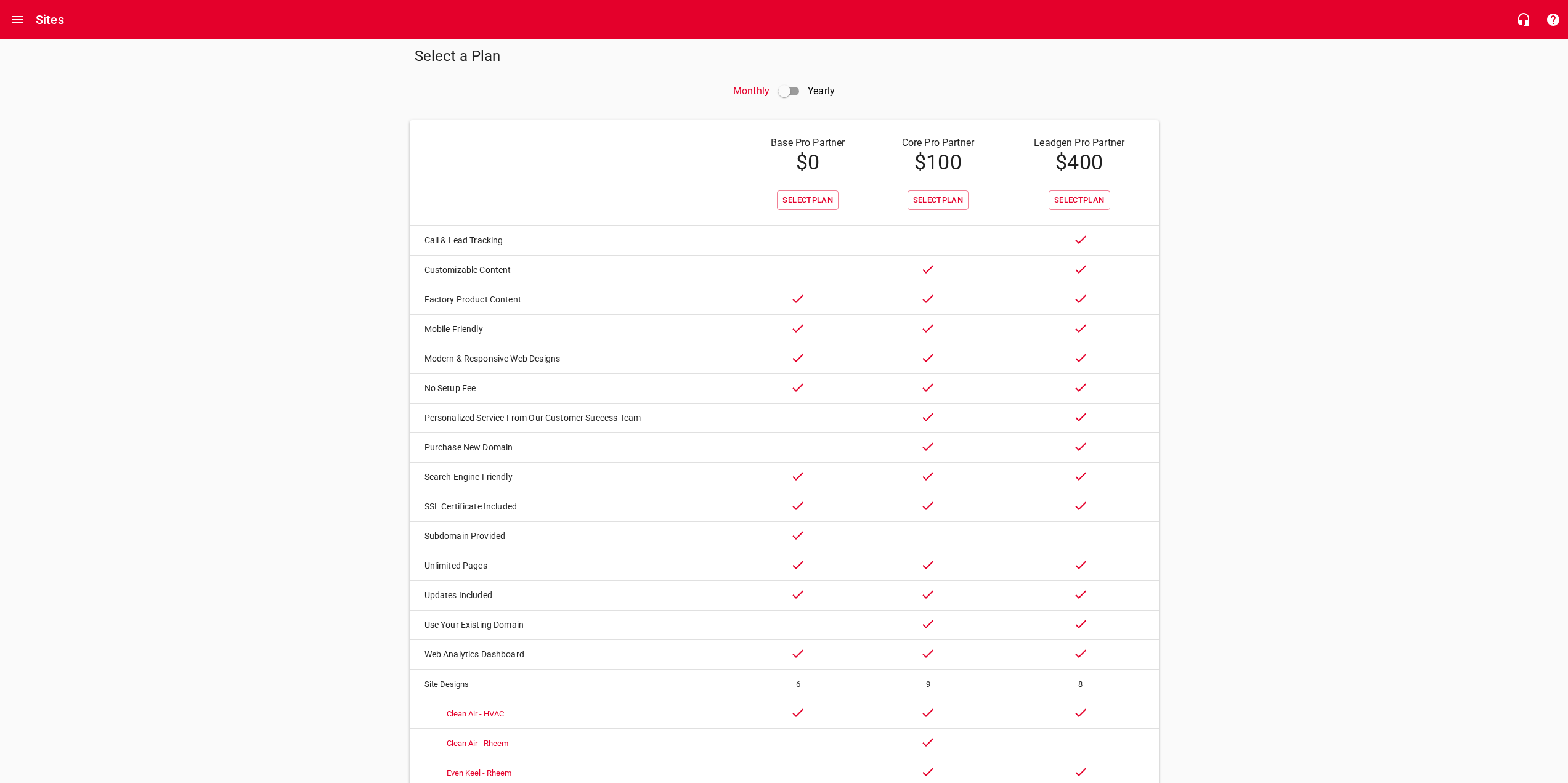
scroll to position [0, 0]
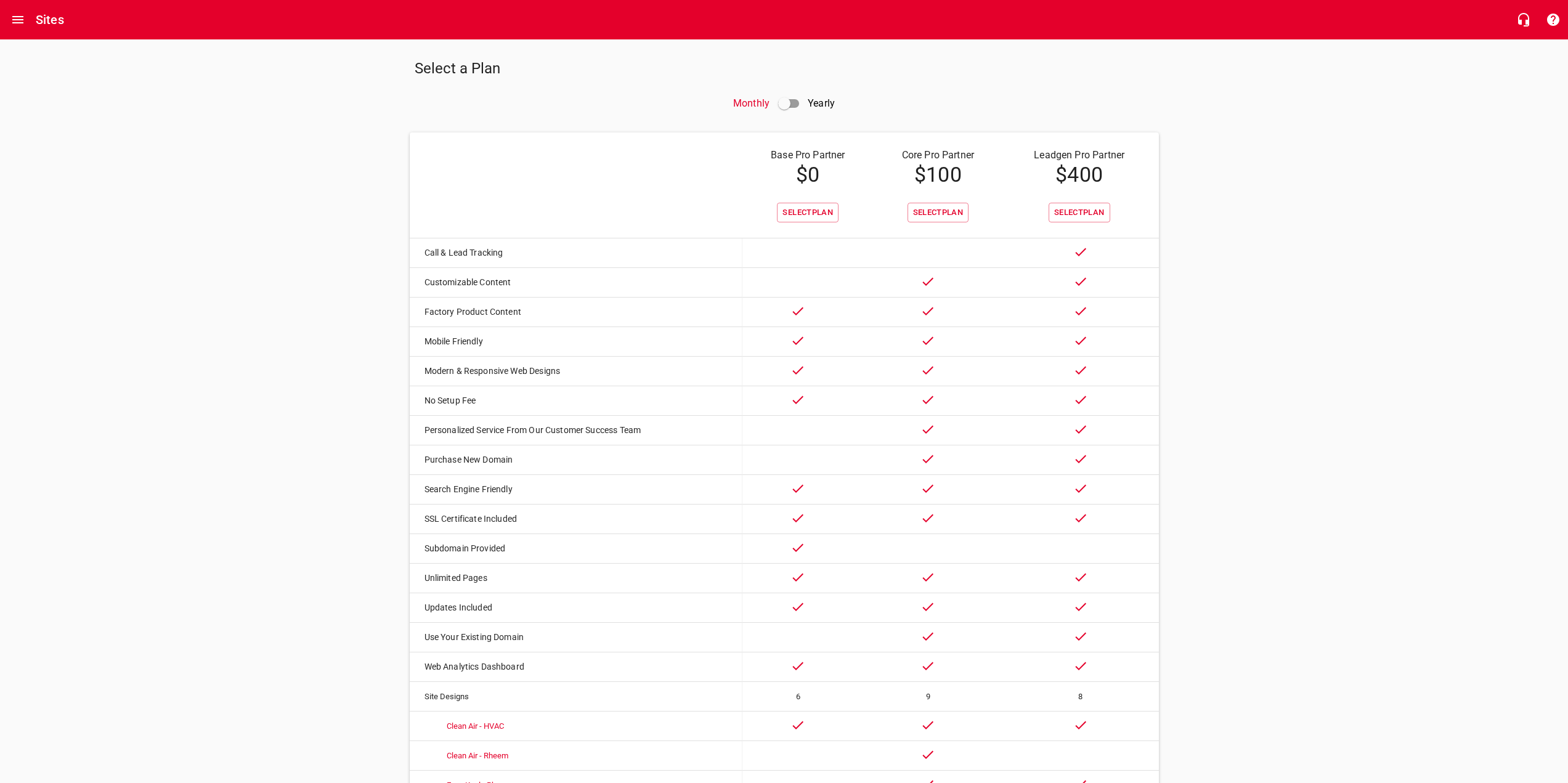
click at [787, 101] on input "checkbox" at bounding box center [784, 103] width 30 height 30
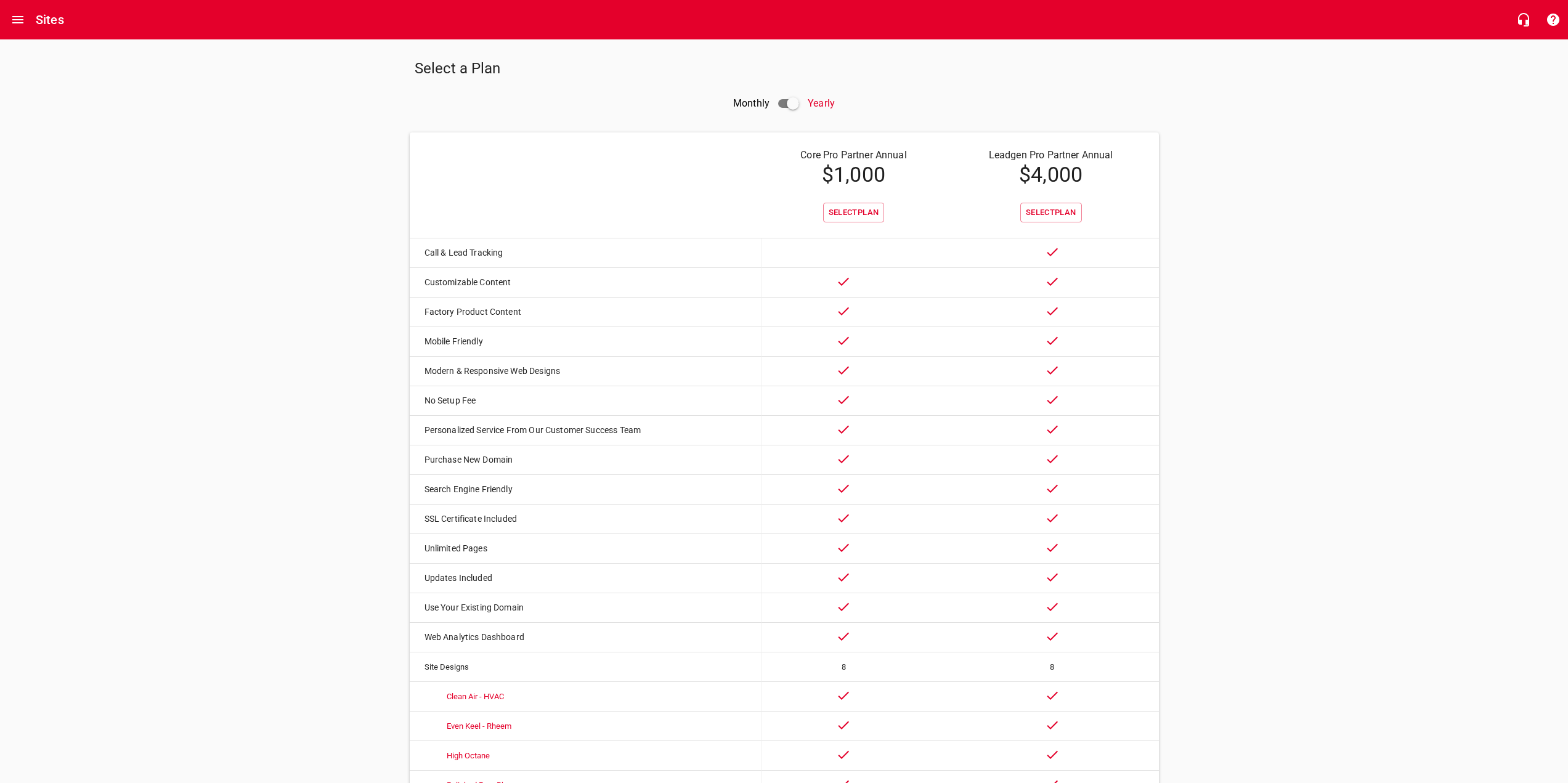
click at [787, 101] on input "checkbox" at bounding box center [793, 103] width 30 height 30
checkbox input "false"
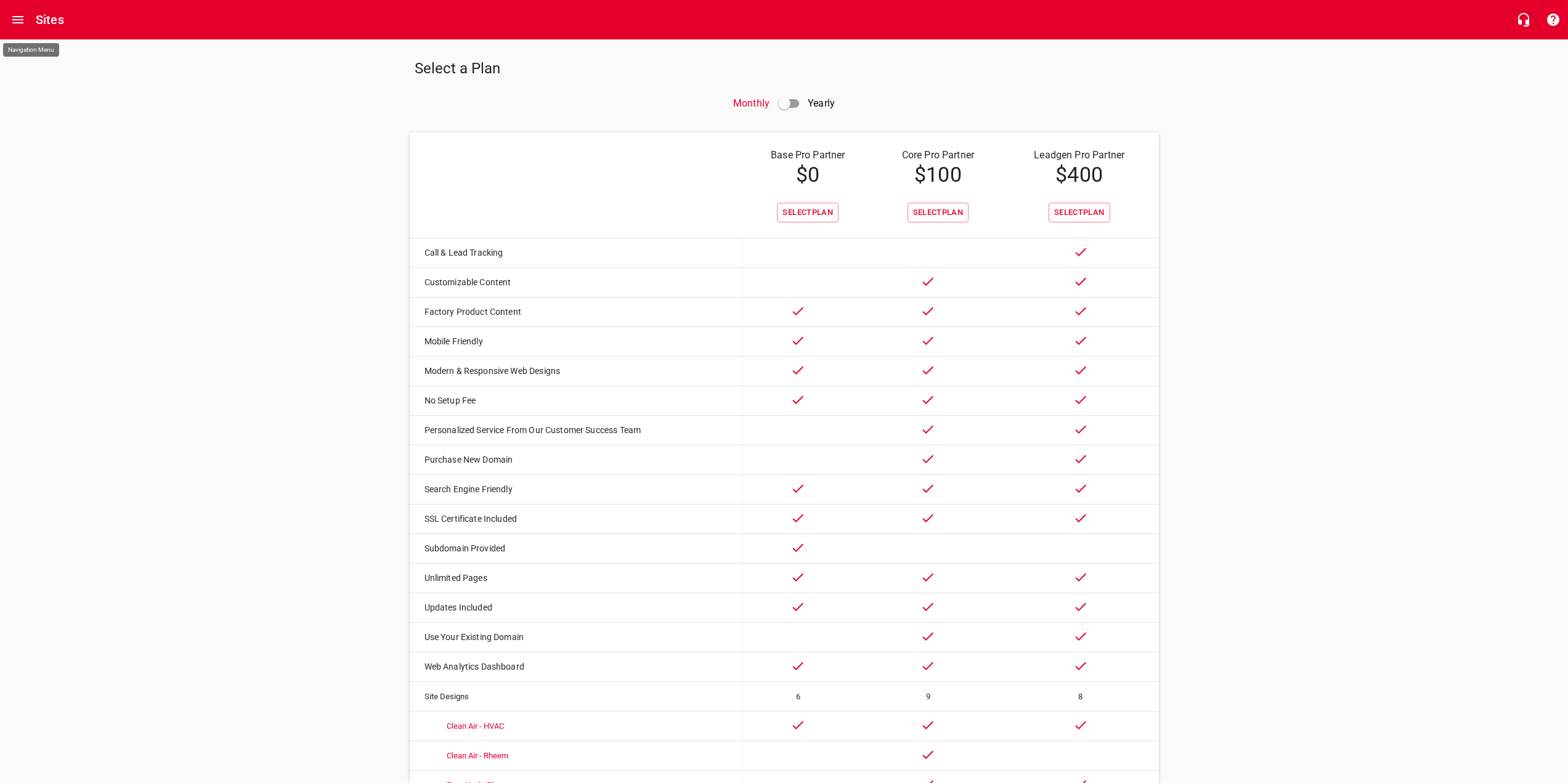
click at [15, 18] on icon "Open drawer" at bounding box center [17, 19] width 14 height 14
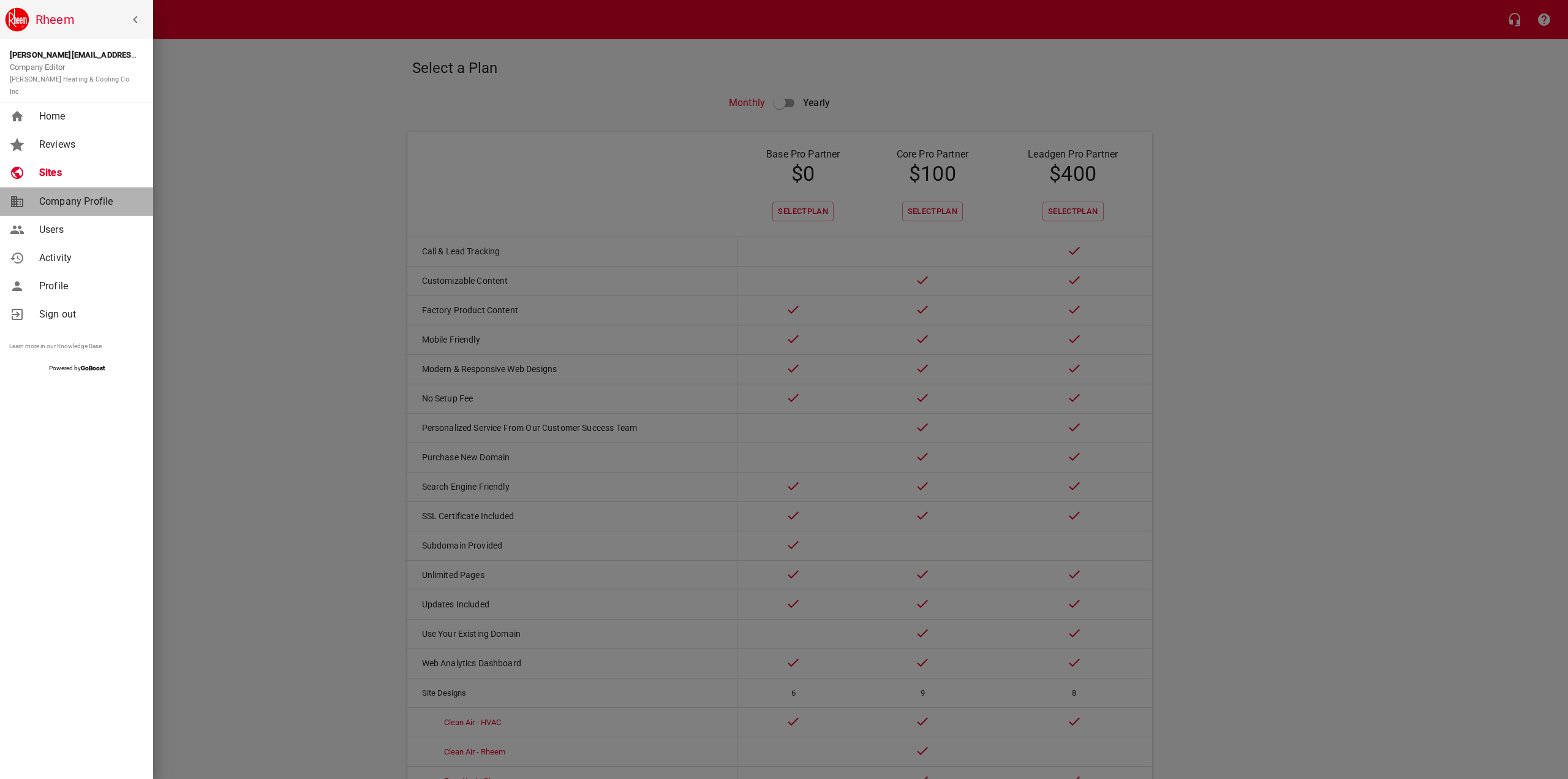
click at [68, 194] on span "Company Profile" at bounding box center [88, 201] width 99 height 14
select select "[US_STATE]"
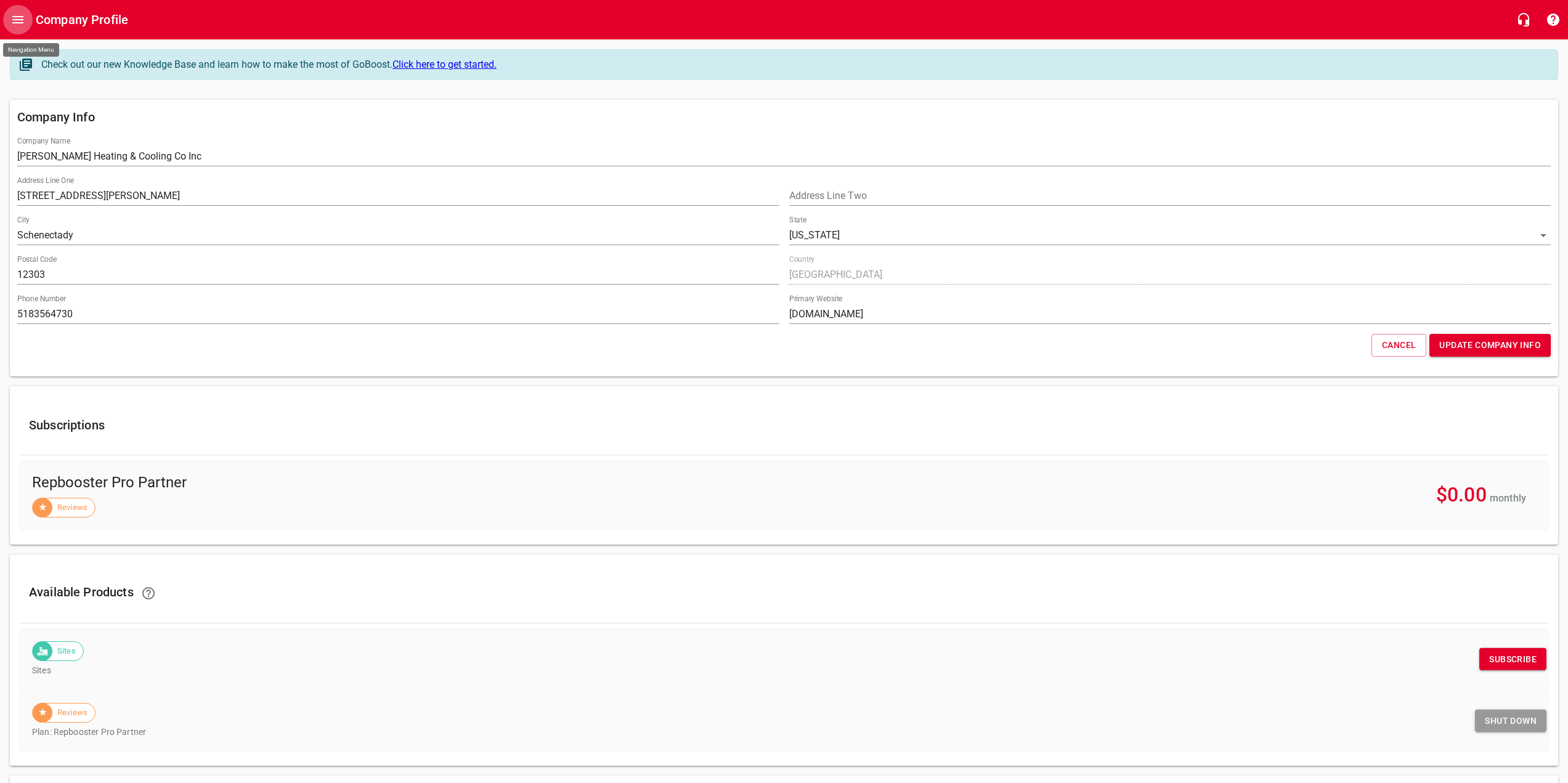
click at [13, 20] on icon "Open drawer" at bounding box center [18, 20] width 11 height 8
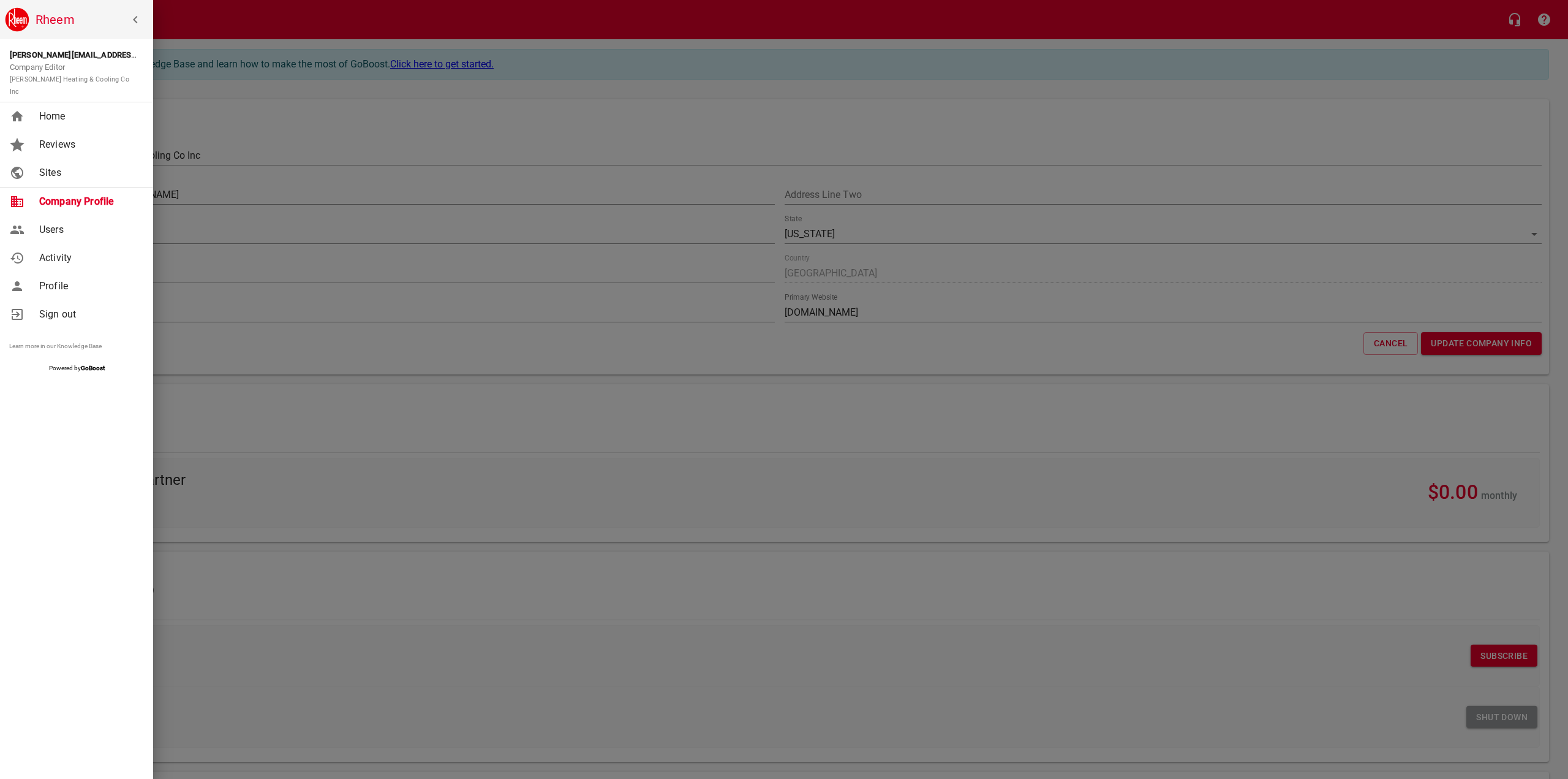
click at [57, 279] on span "Profile" at bounding box center [88, 285] width 99 height 14
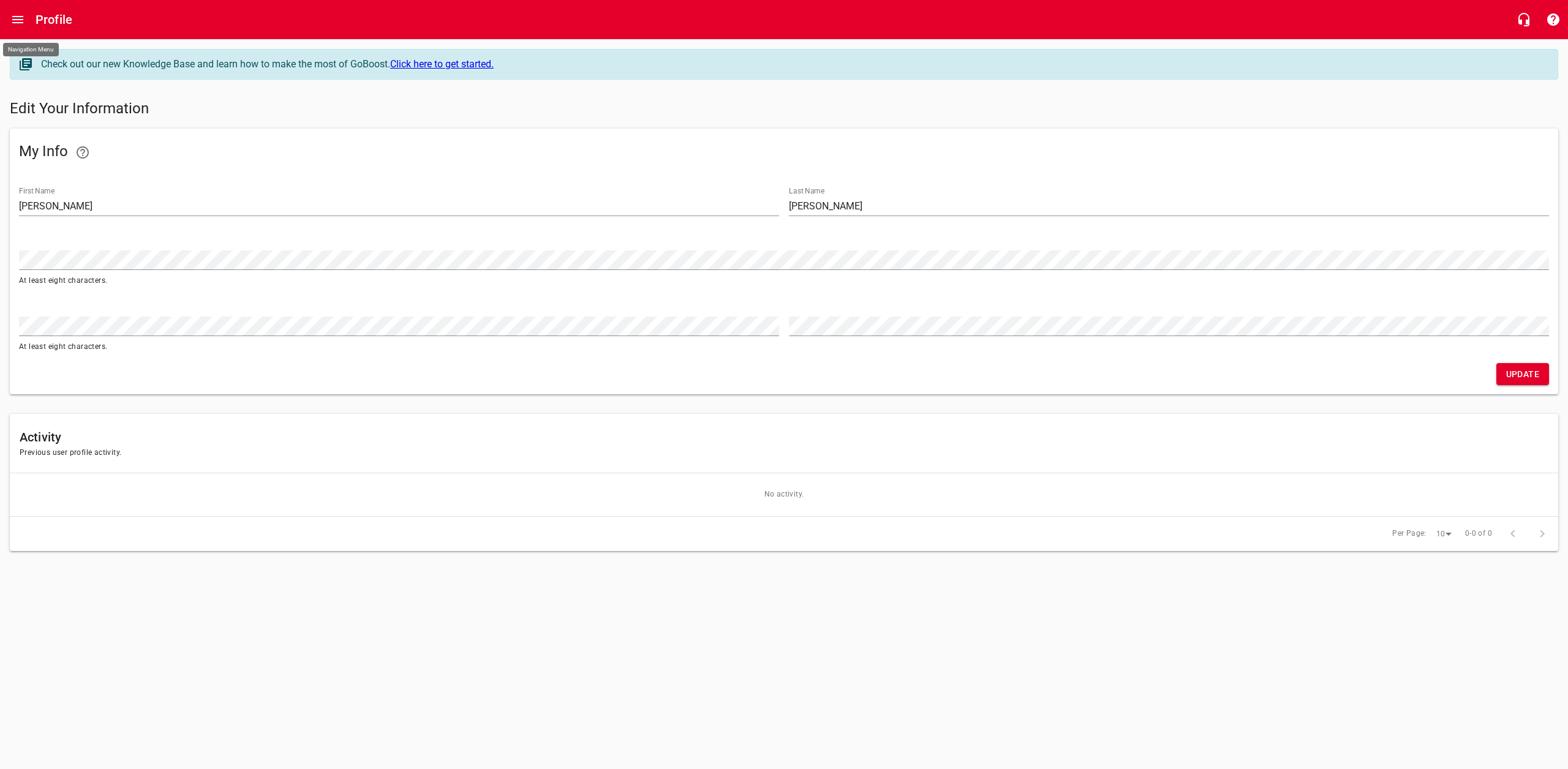
click at [21, 10] on button "Open drawer" at bounding box center [17, 19] width 29 height 29
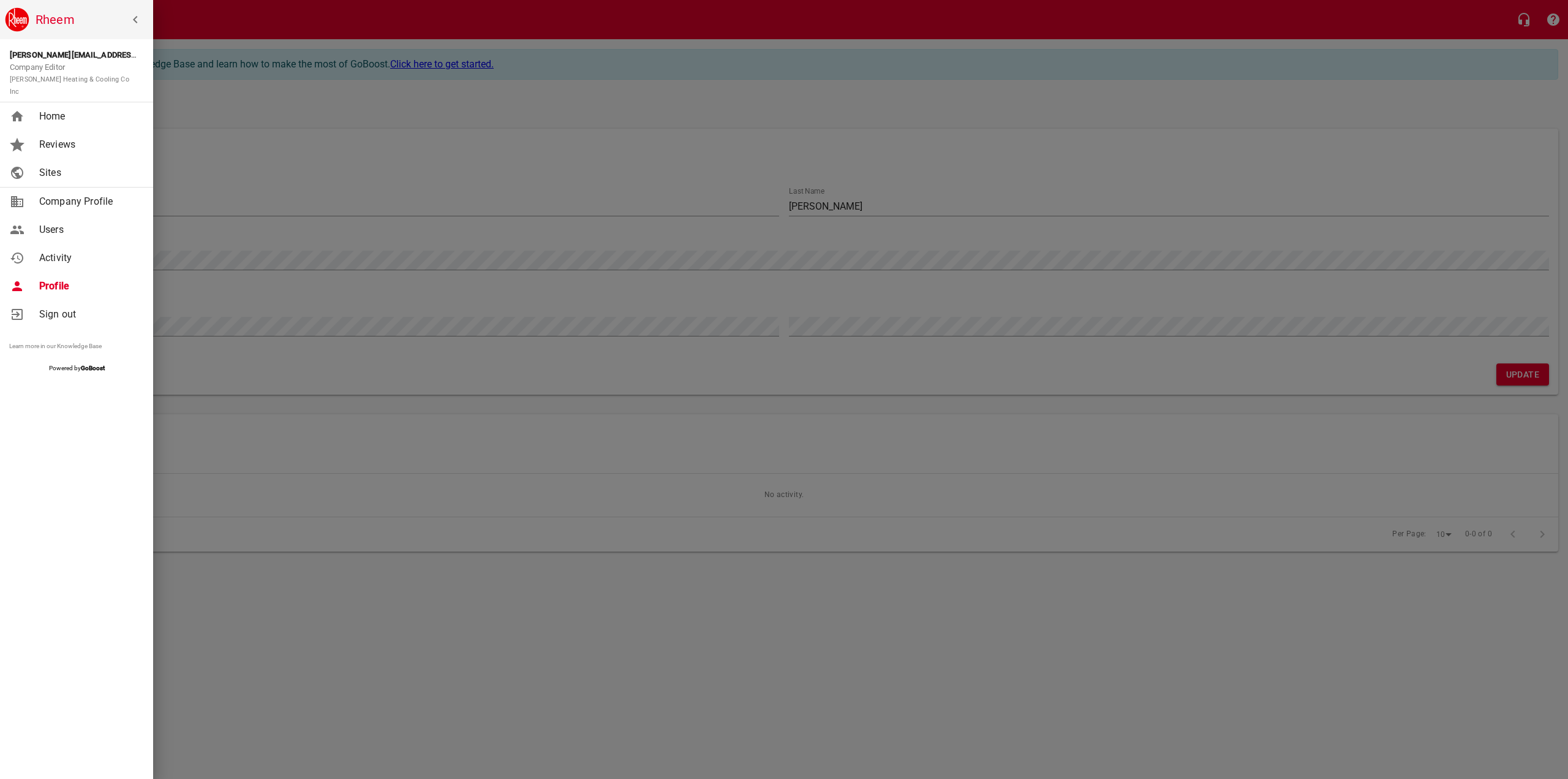
click at [67, 137] on span "Reviews" at bounding box center [88, 144] width 99 height 14
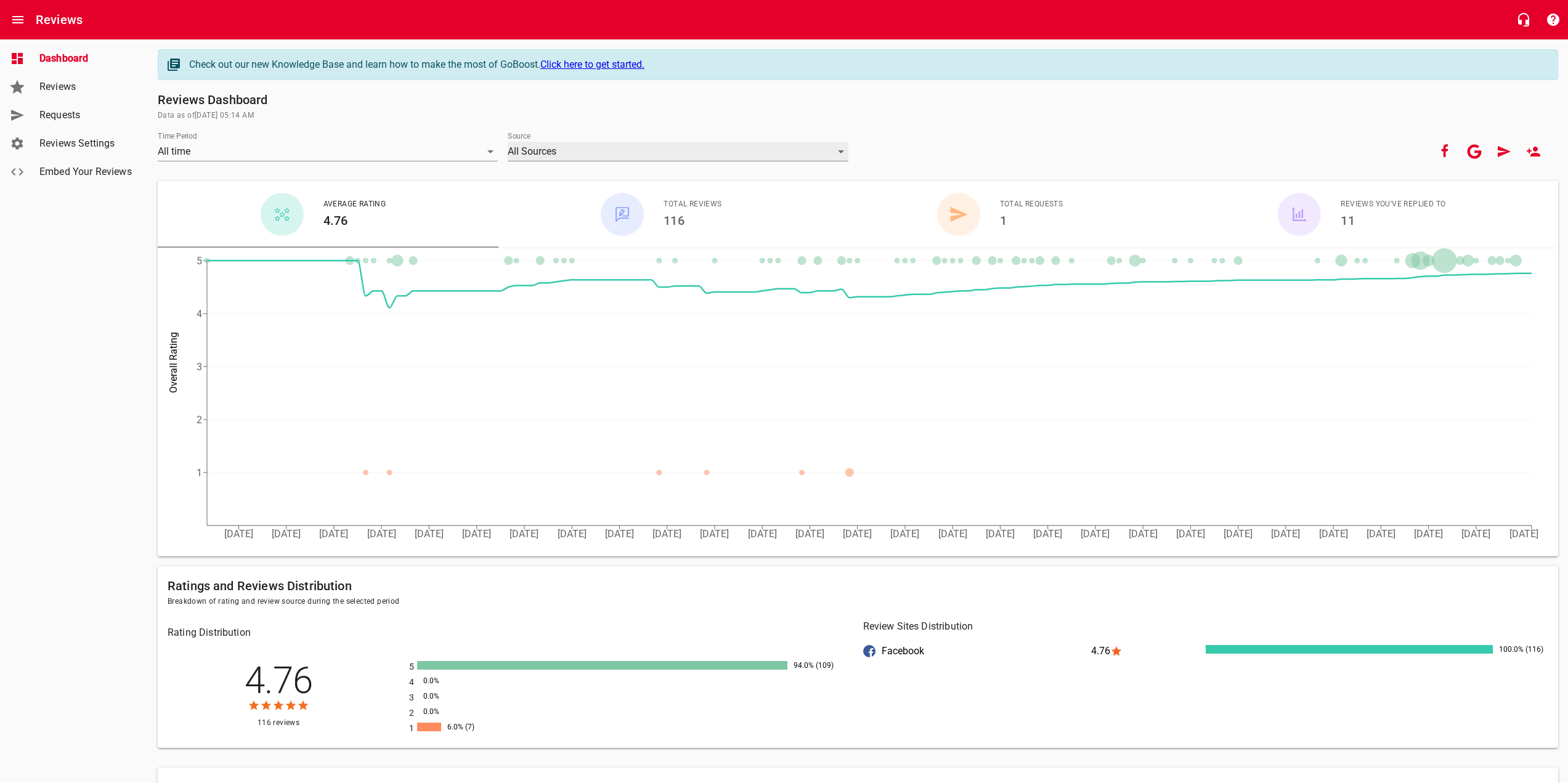
click at [672, 148] on div "All Sources" at bounding box center [678, 151] width 340 height 20
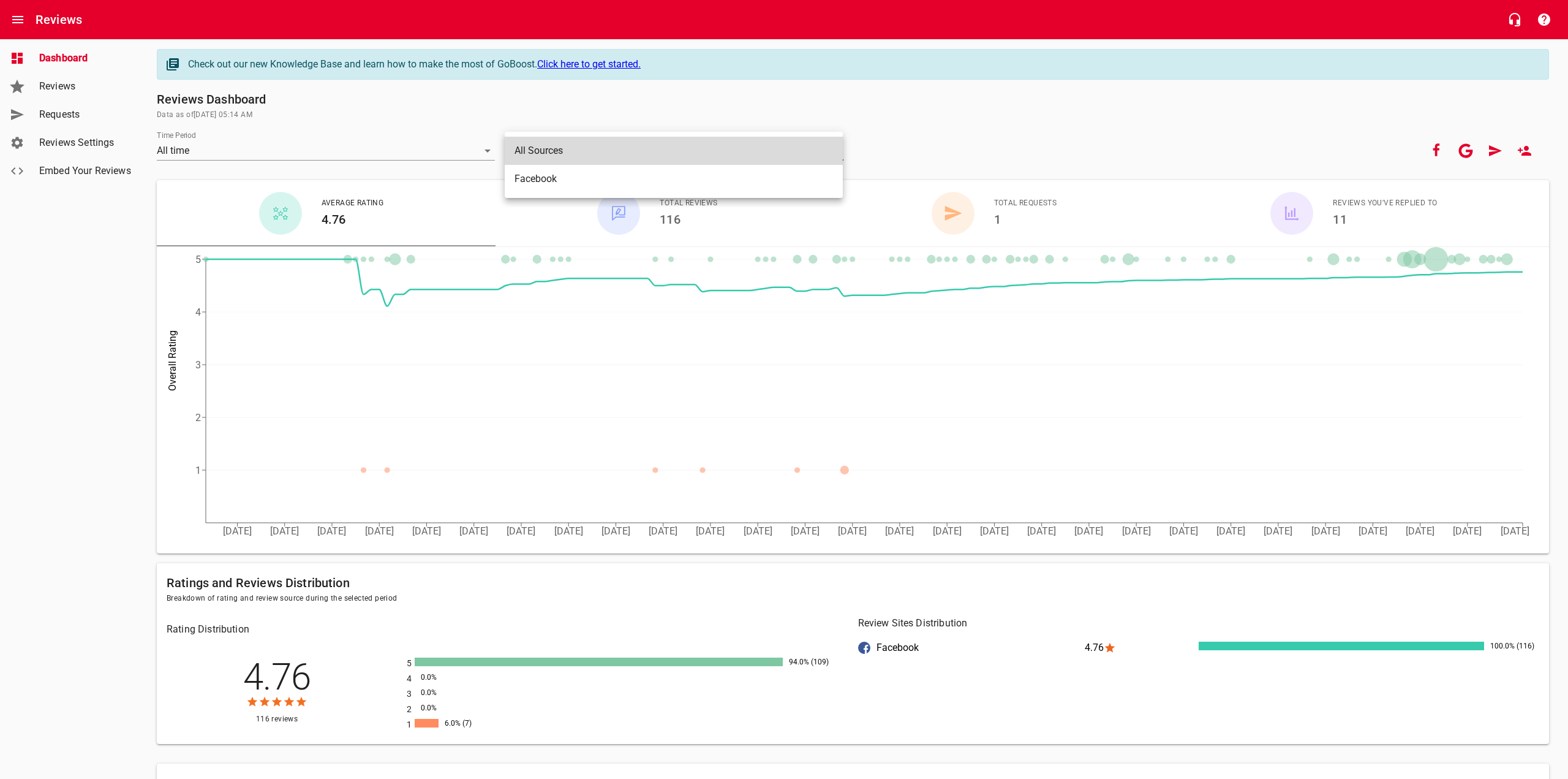
click at [1129, 92] on div at bounding box center [784, 389] width 1568 height 779
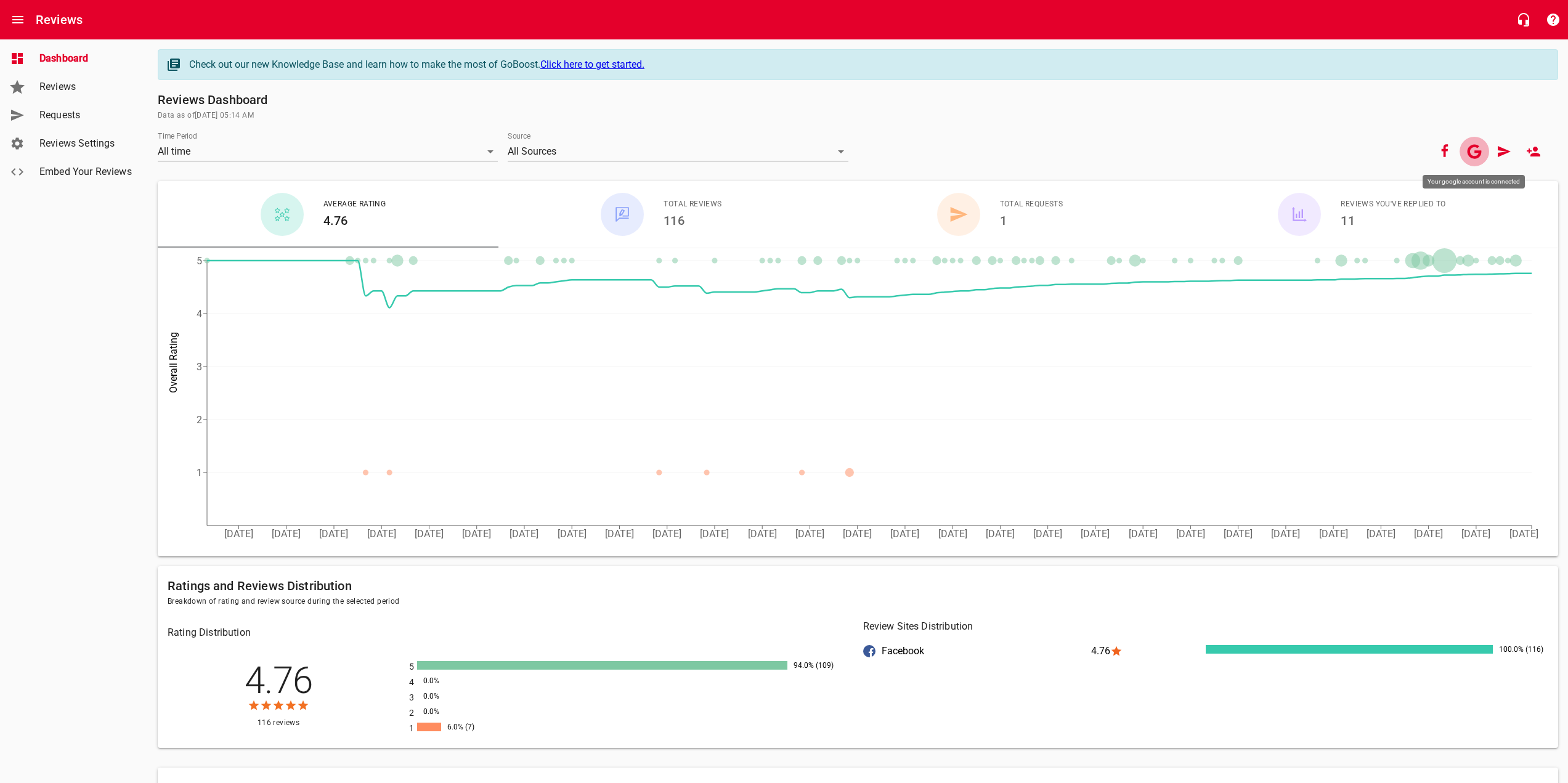
click at [1471, 151] on icon "button" at bounding box center [1473, 151] width 14 height 14
click at [1478, 151] on icon "button" at bounding box center [1474, 151] width 14 height 14
click at [1440, 157] on icon "button" at bounding box center [1444, 151] width 14 height 14
click at [66, 86] on span "Reviews" at bounding box center [86, 86] width 94 height 14
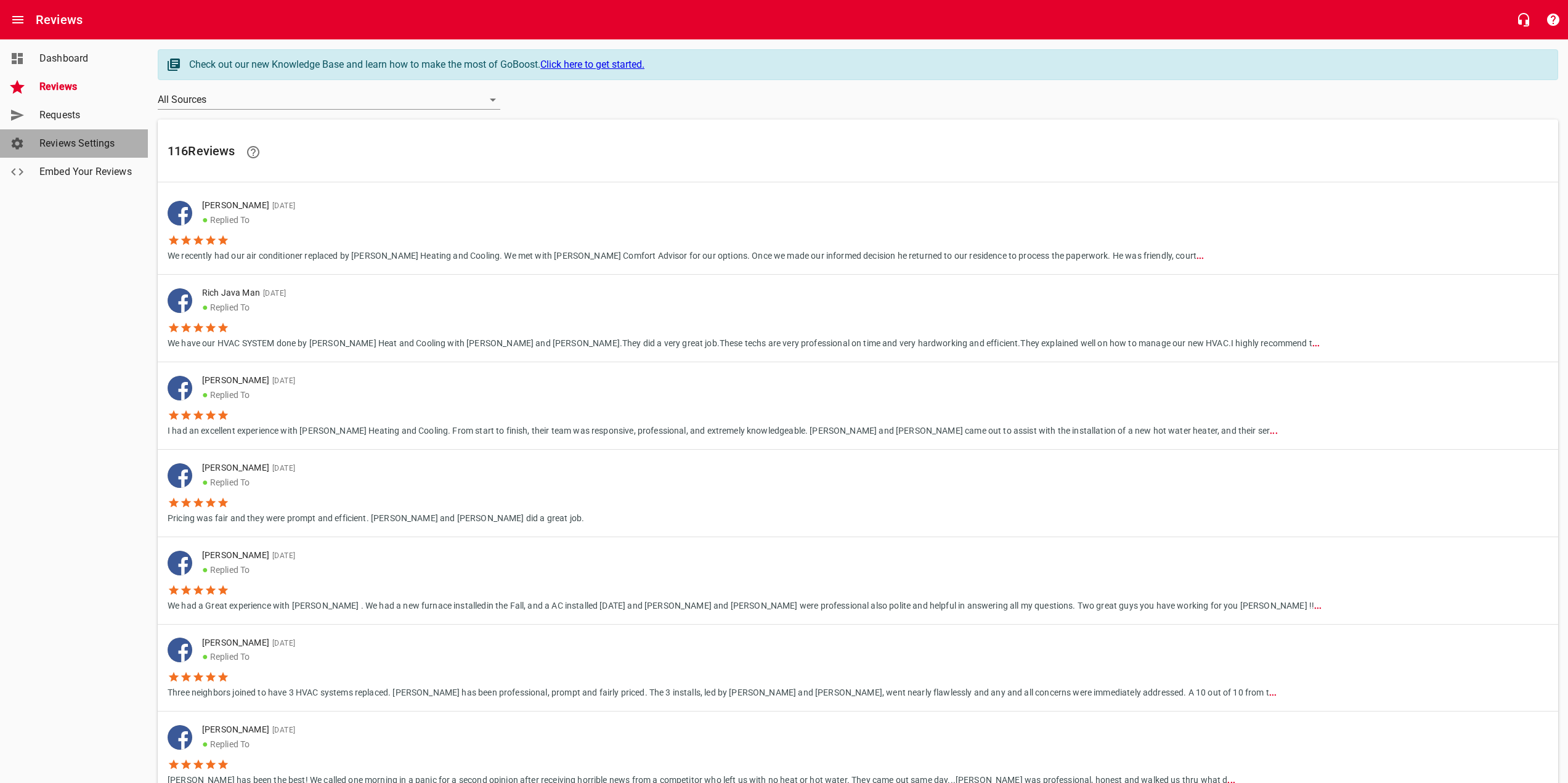
click at [87, 142] on span "Reviews Settings" at bounding box center [86, 142] width 94 height 14
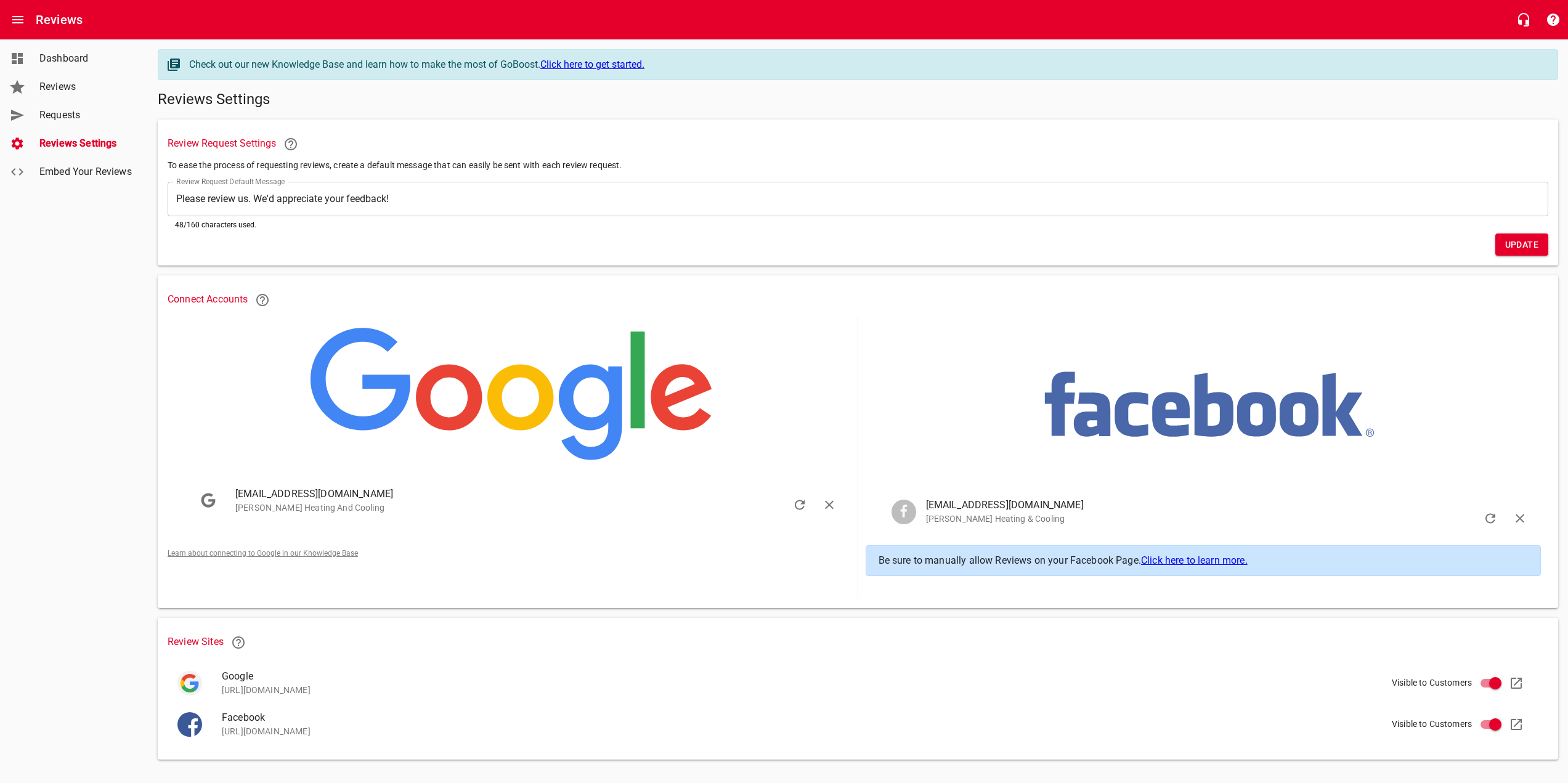
click at [268, 555] on link "Learn about connecting to Google in our Knowledge Base" at bounding box center [262, 553] width 190 height 9
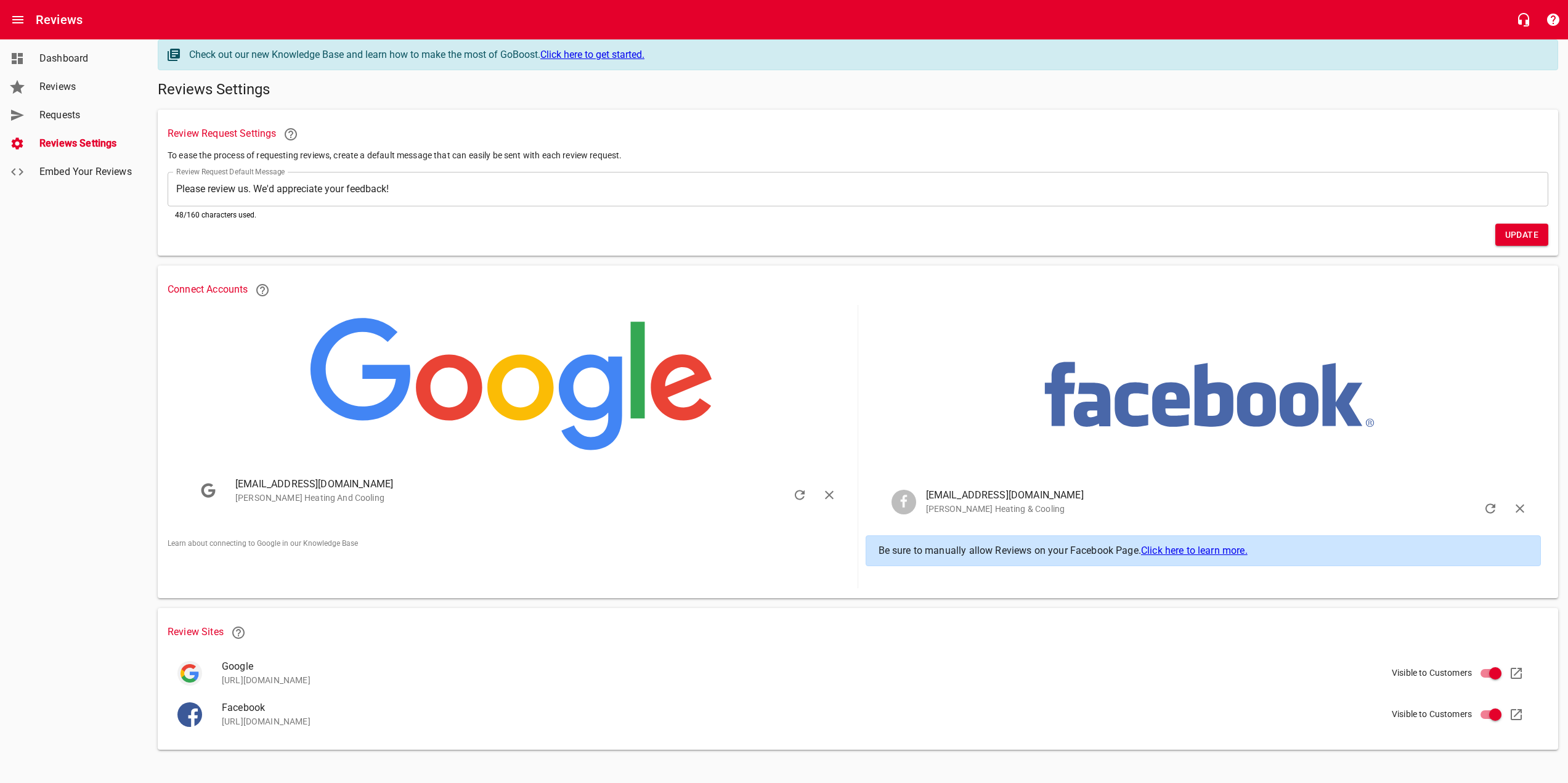
scroll to position [12, 0]
click at [84, 170] on span "Embed Your Reviews" at bounding box center [86, 171] width 94 height 14
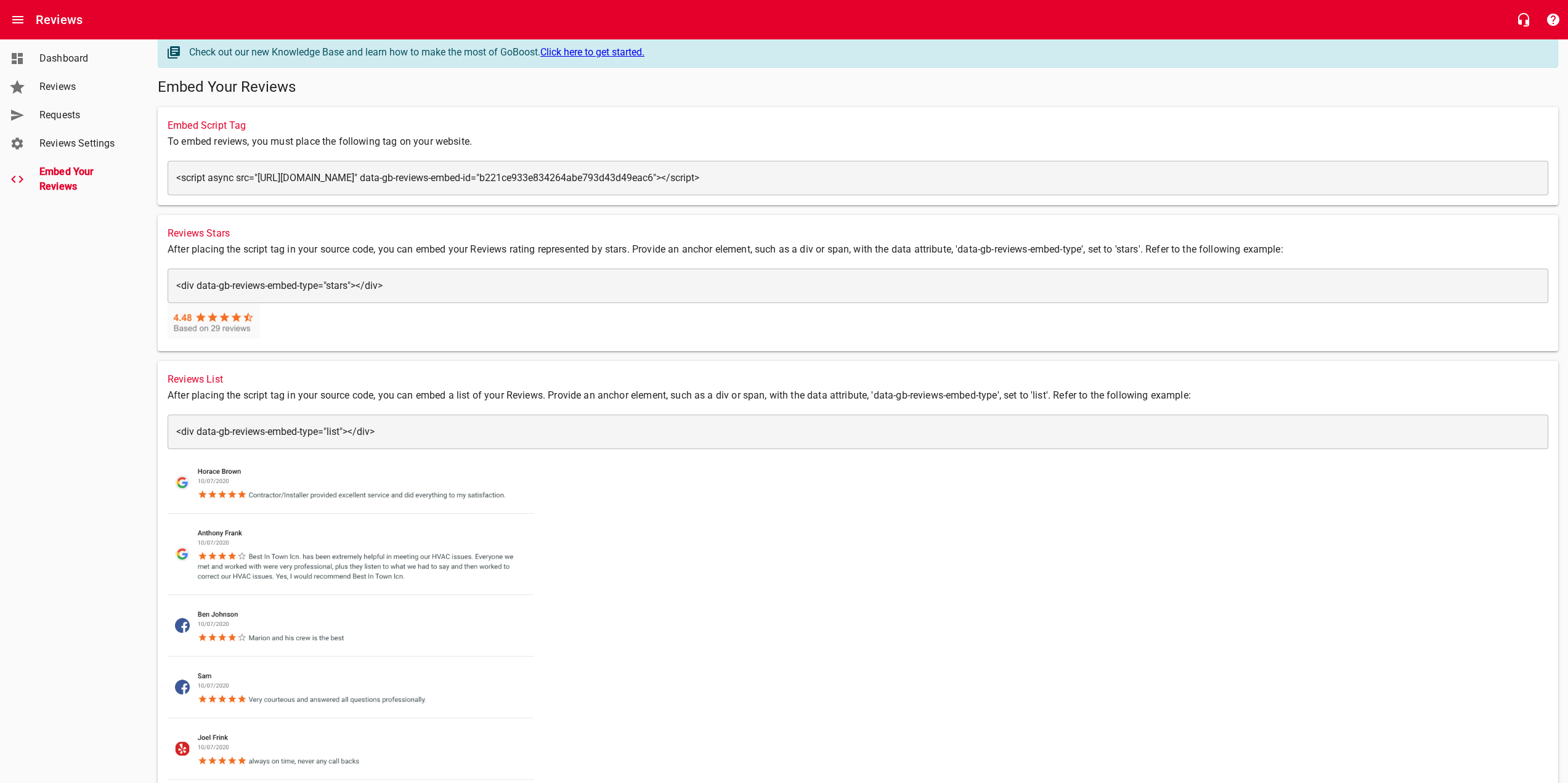
click at [76, 53] on span "Dashboard" at bounding box center [86, 57] width 94 height 14
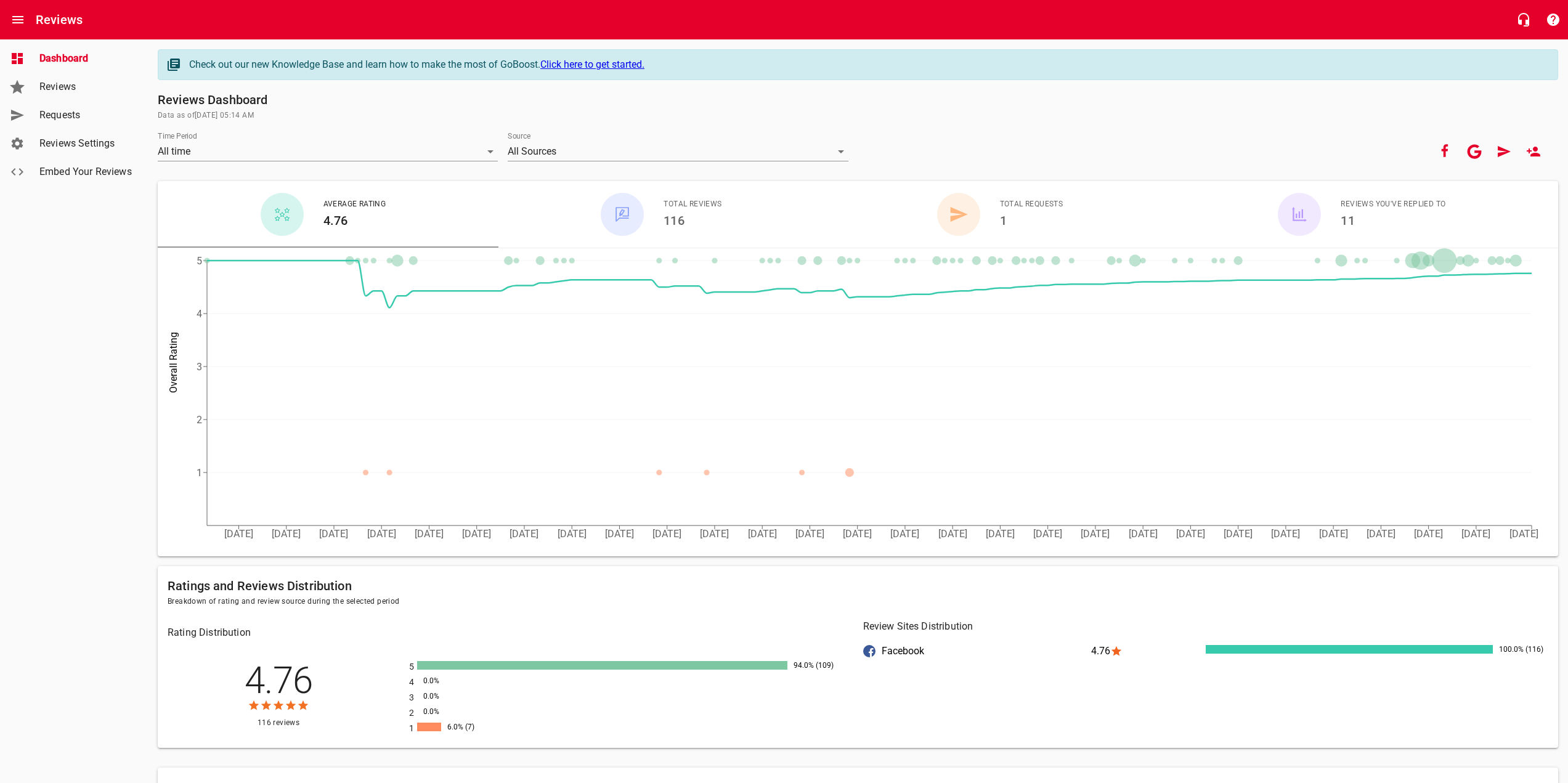
click at [98, 80] on span "Reviews" at bounding box center [86, 86] width 94 height 14
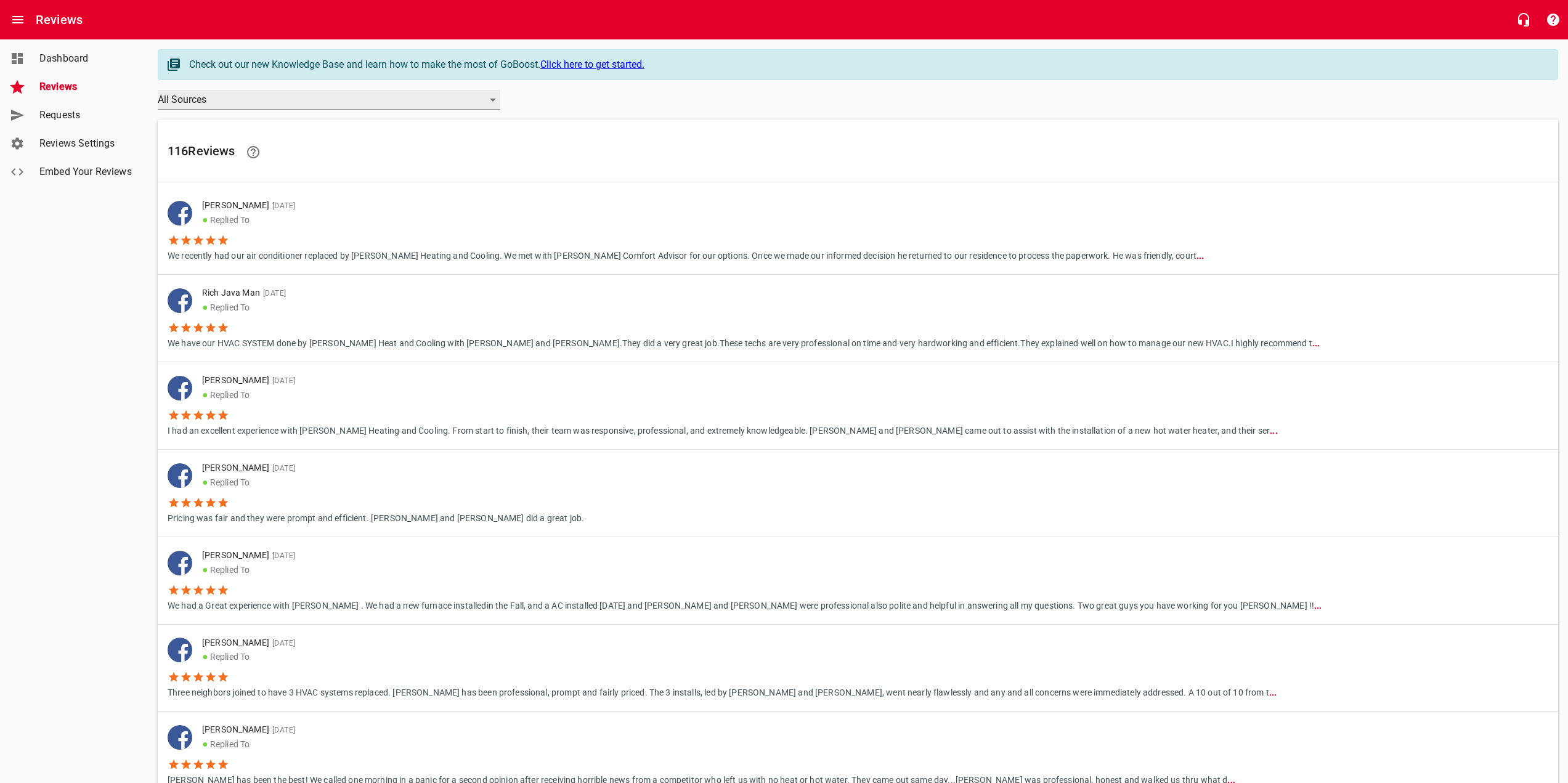
click at [375, 98] on div "All Sources" at bounding box center [329, 99] width 342 height 20
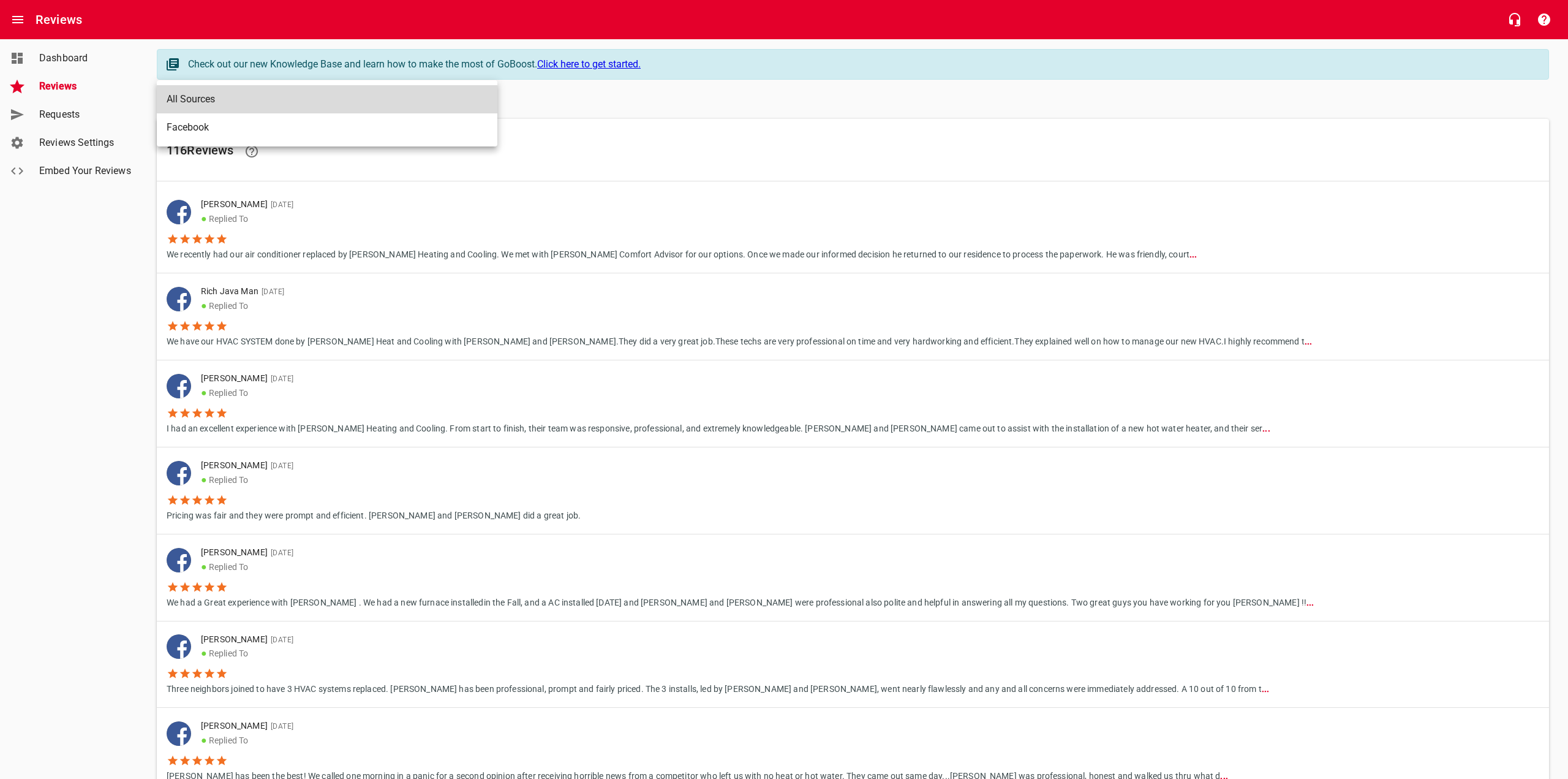
click at [243, 127] on li "Facebook" at bounding box center [327, 127] width 340 height 29
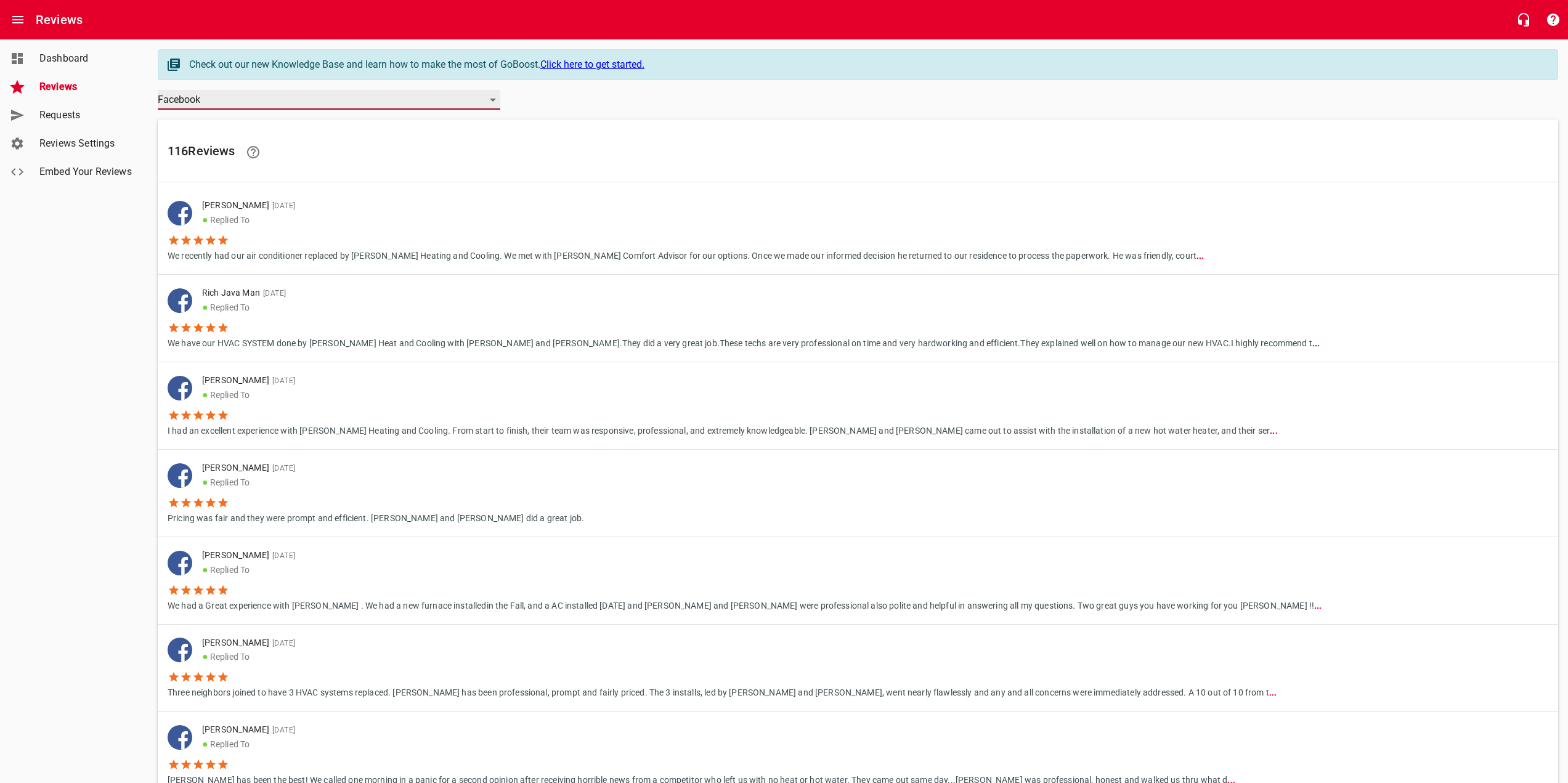
click at [255, 97] on div "Facebook" at bounding box center [329, 99] width 342 height 20
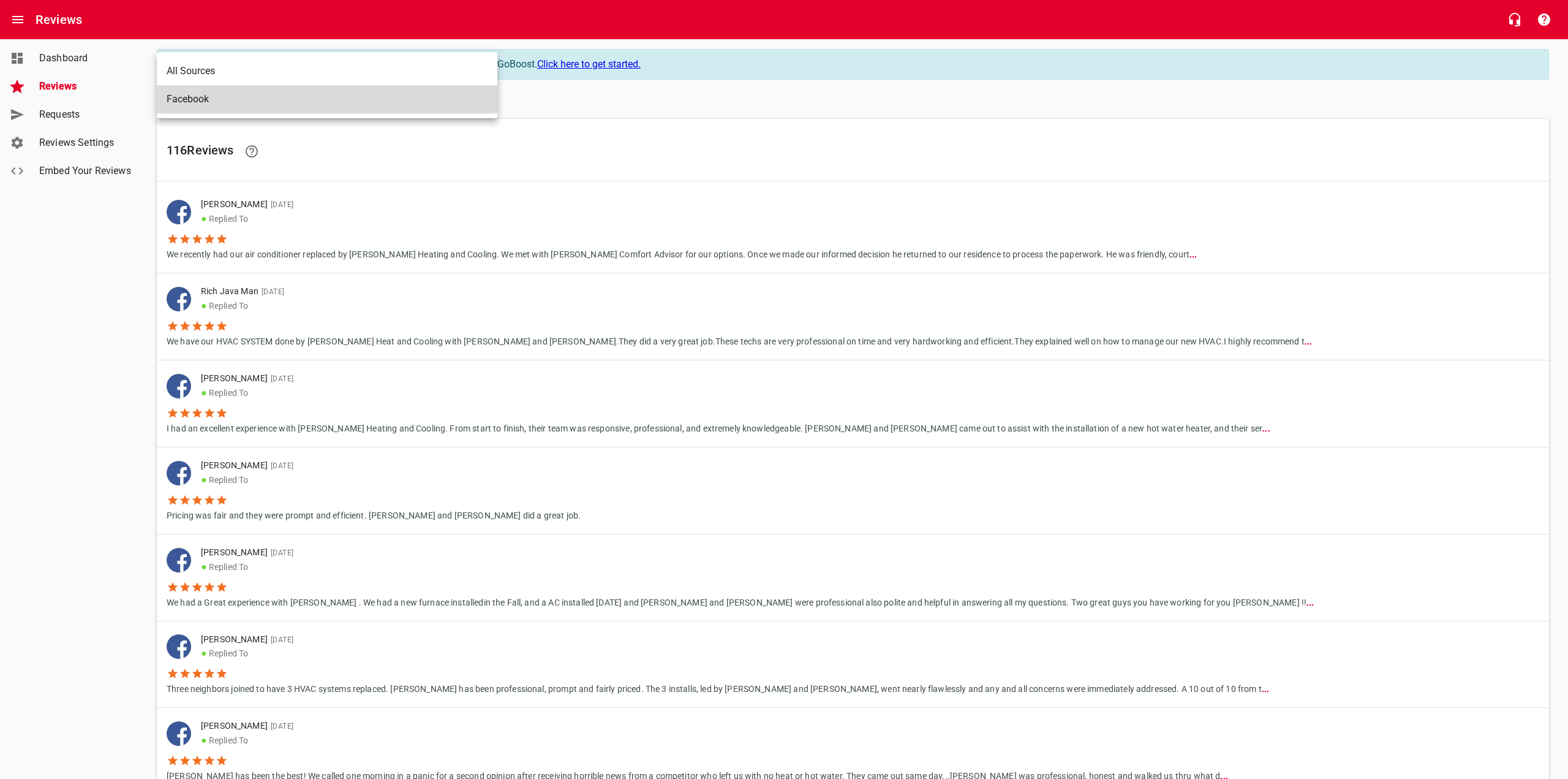
click at [244, 65] on li "All Sources" at bounding box center [327, 71] width 340 height 29
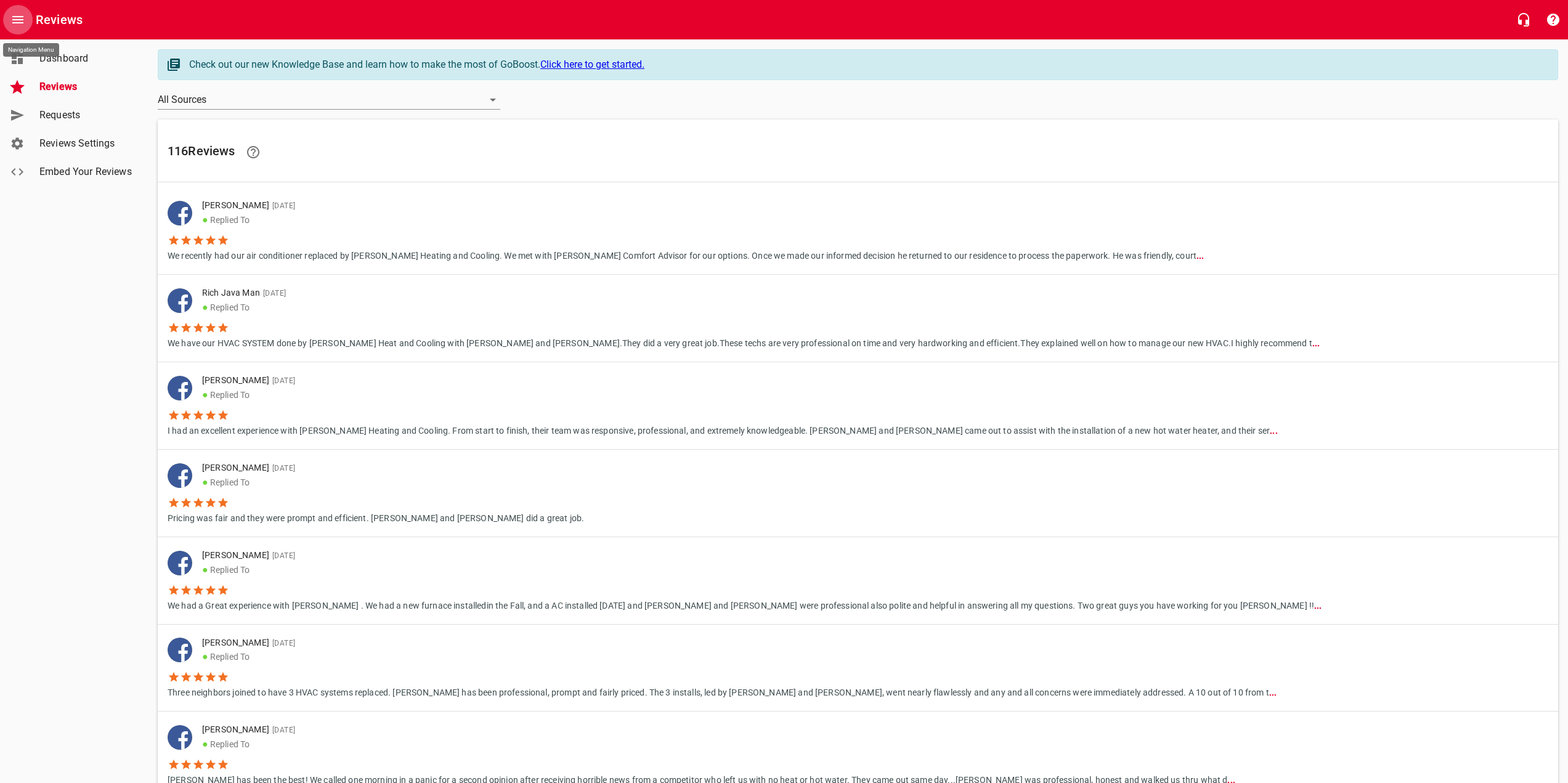
click at [18, 22] on icon "Open drawer" at bounding box center [17, 19] width 14 height 14
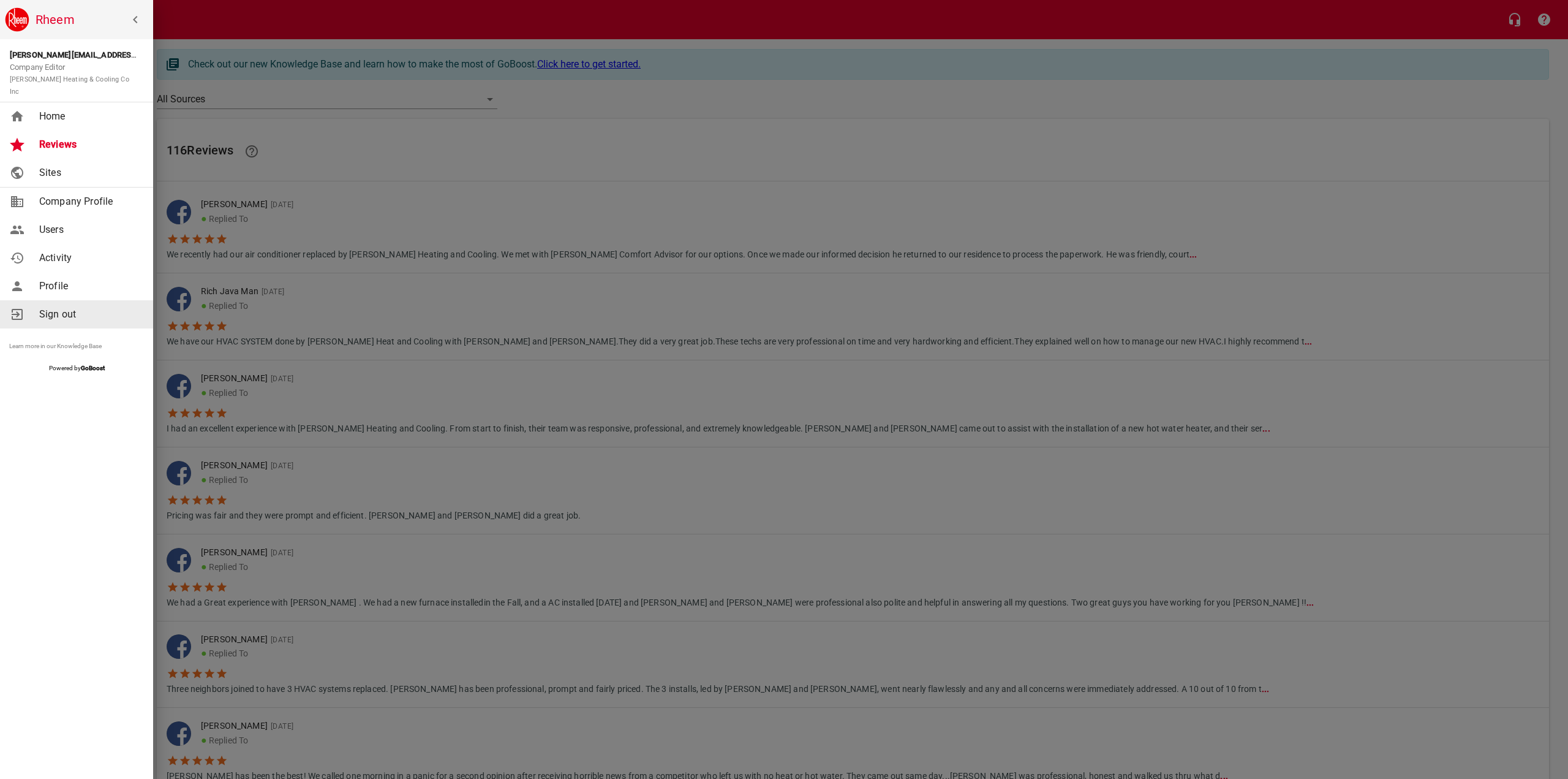
click at [67, 307] on span "Sign out" at bounding box center [88, 314] width 99 height 14
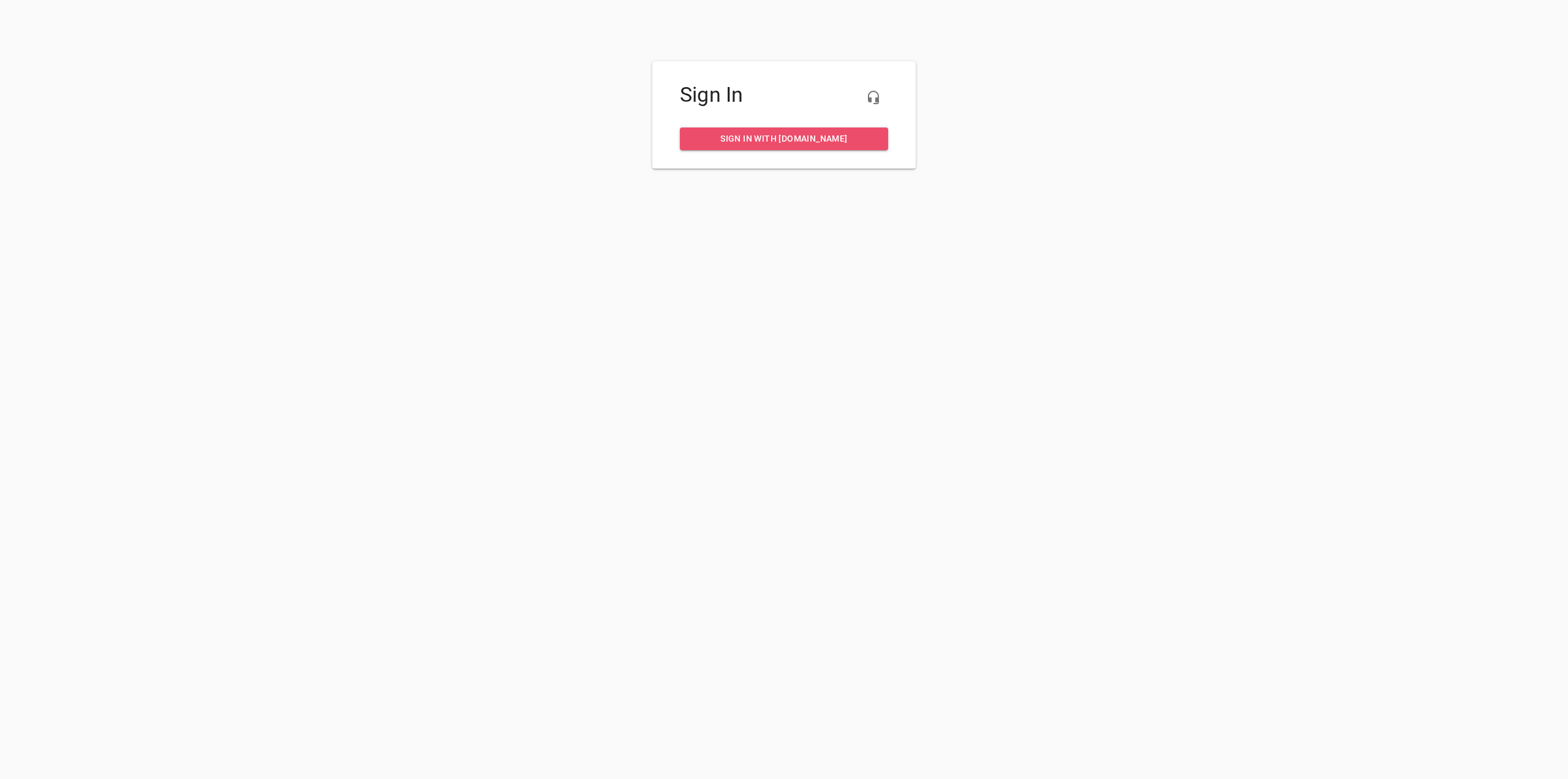
click at [781, 144] on span "Sign in with [DOMAIN_NAME]" at bounding box center [784, 139] width 188 height 15
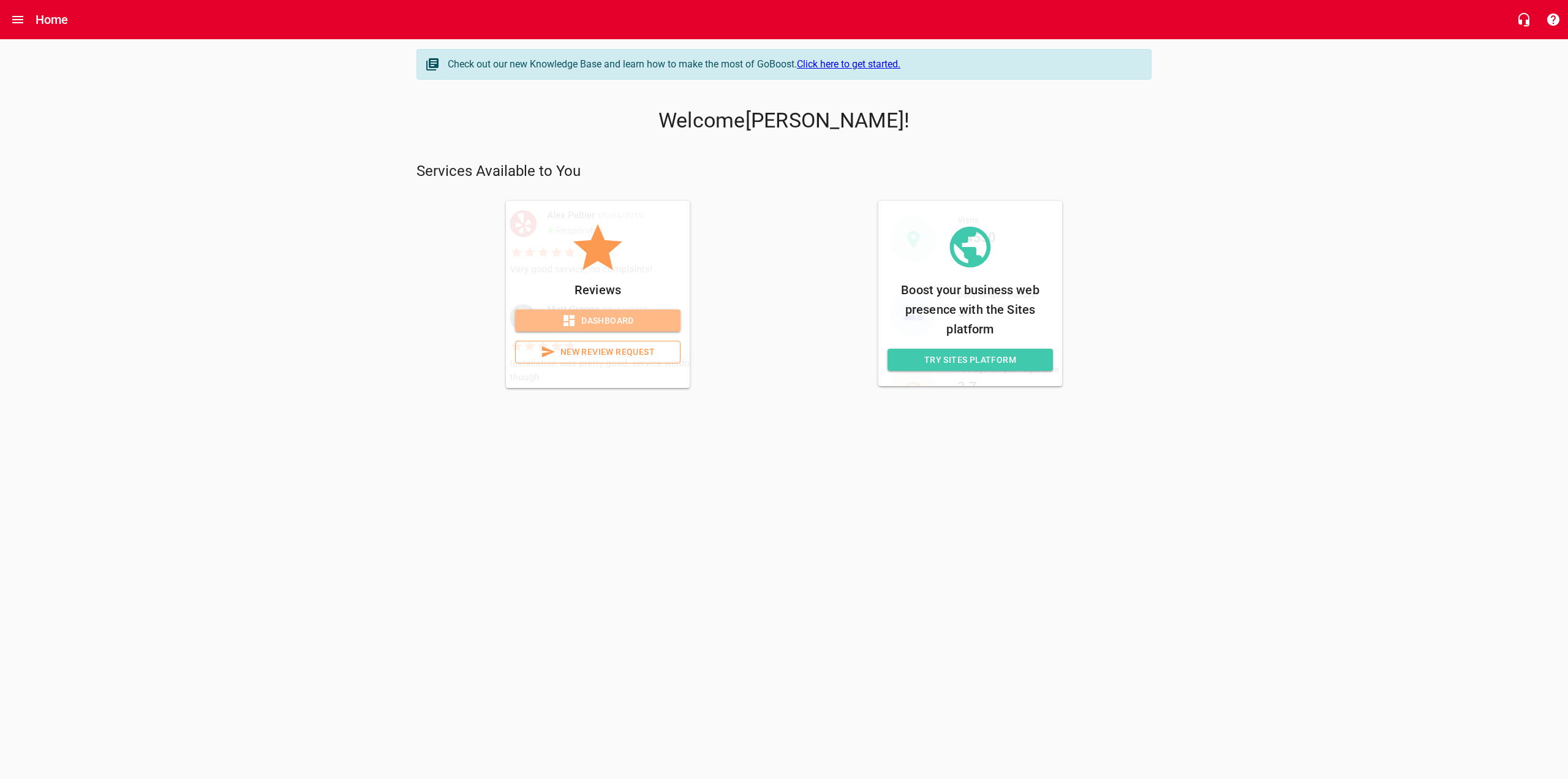
click at [595, 323] on span "Dashboard" at bounding box center [597, 321] width 145 height 15
